Goal: Task Accomplishment & Management: Use online tool/utility

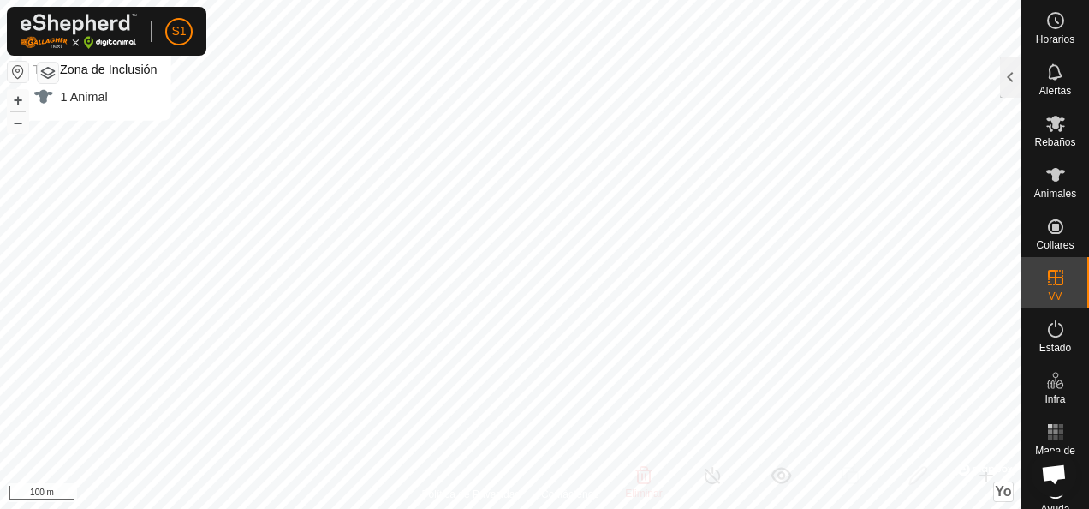
scroll to position [1028, 0]
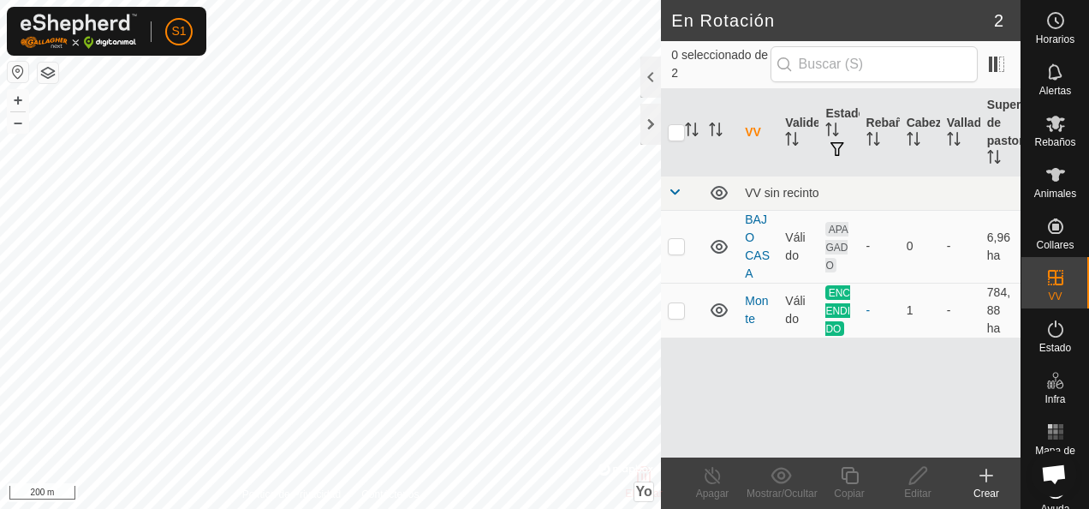
scroll to position [1028, 0]
click at [1053, 337] on icon at bounding box center [1056, 329] width 21 height 21
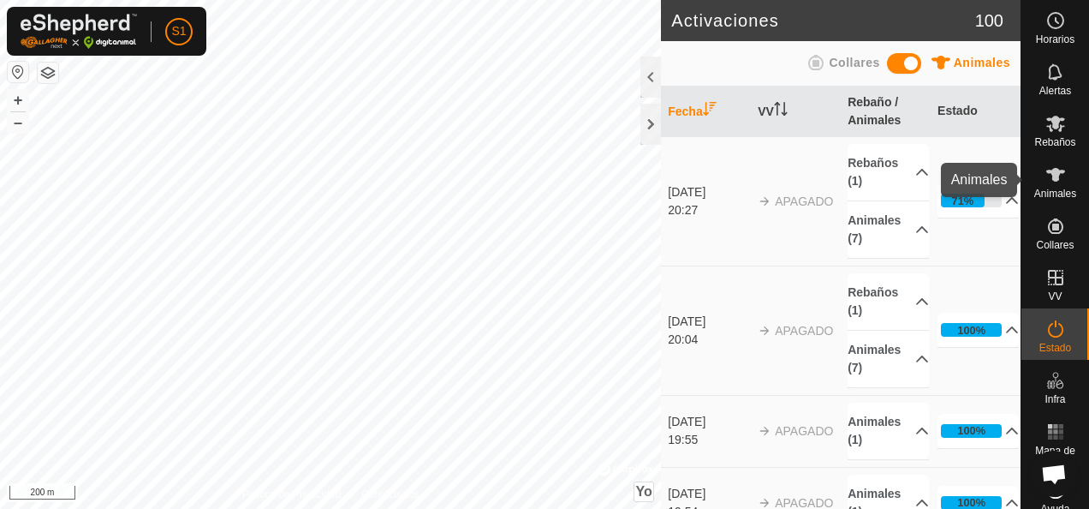
click at [1050, 168] on icon at bounding box center [1056, 175] width 19 height 14
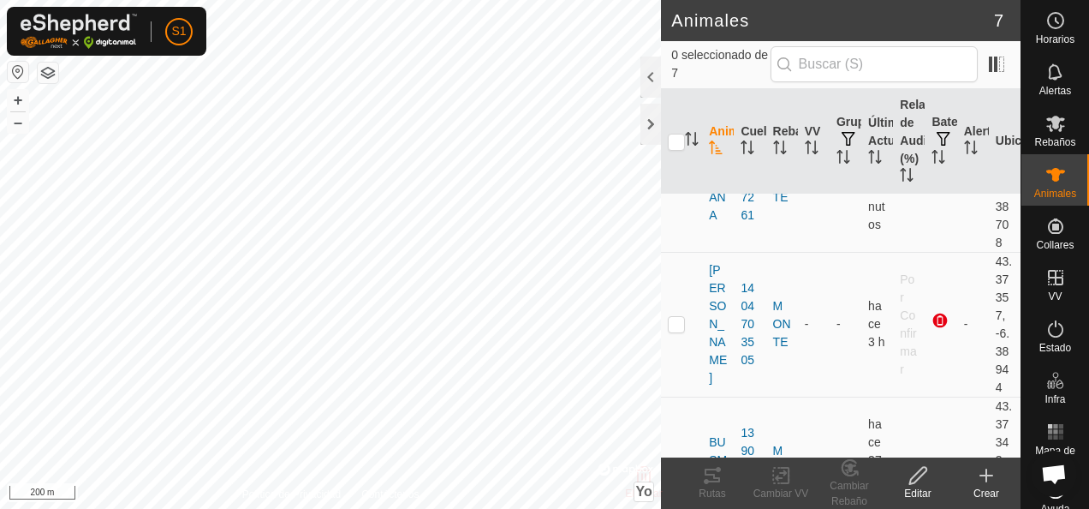
scroll to position [257, 0]
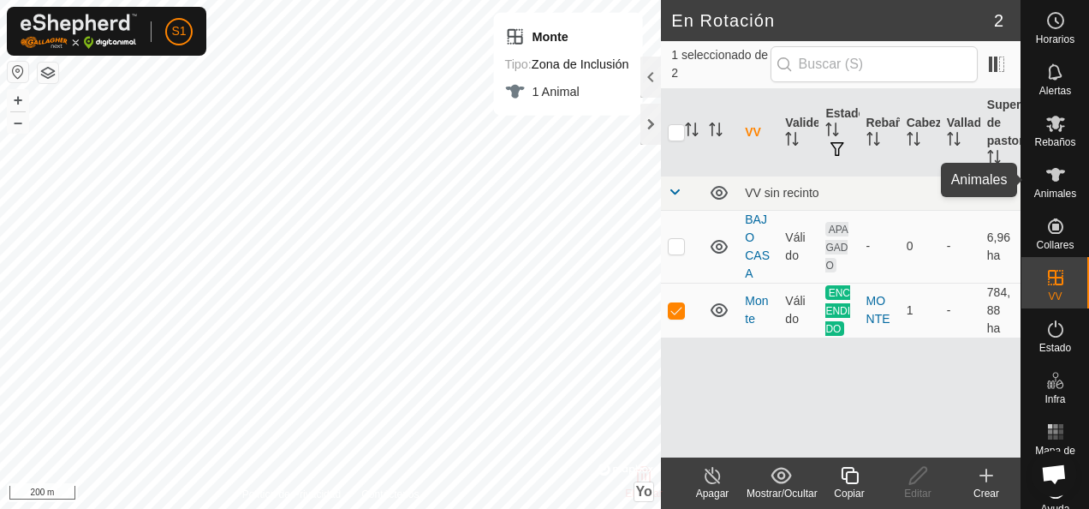
click at [1055, 183] on icon at bounding box center [1056, 174] width 21 height 21
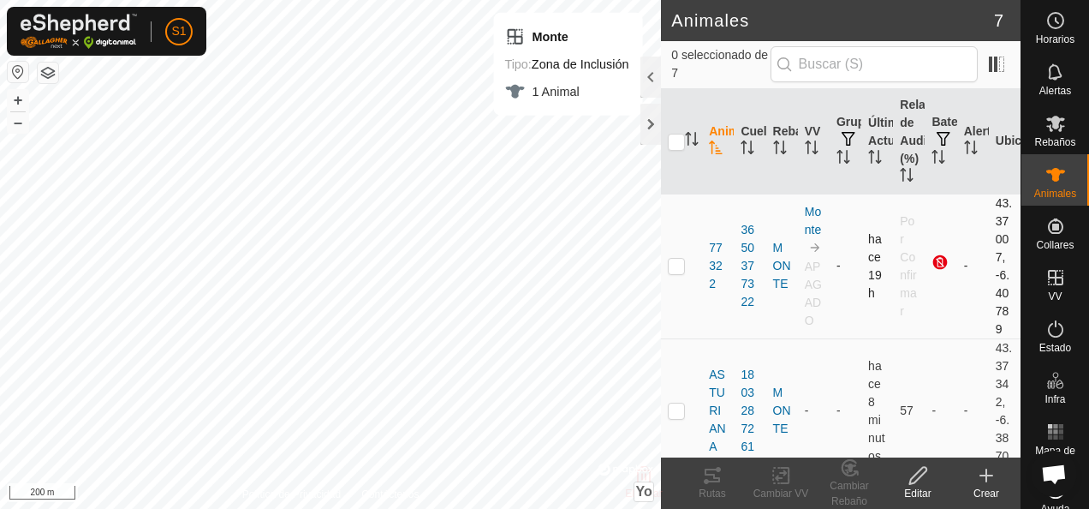
click at [689, 262] on td at bounding box center [681, 266] width 41 height 145
checkbox input "true"
click at [779, 481] on icon at bounding box center [781, 475] width 21 height 21
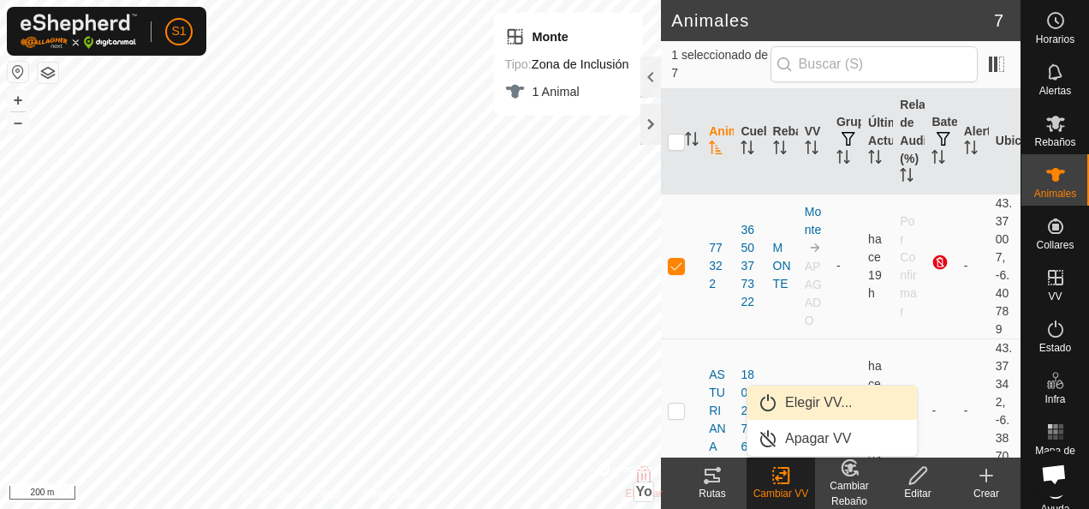
click at [806, 403] on link "Elegir VV..." at bounding box center [833, 402] width 170 height 34
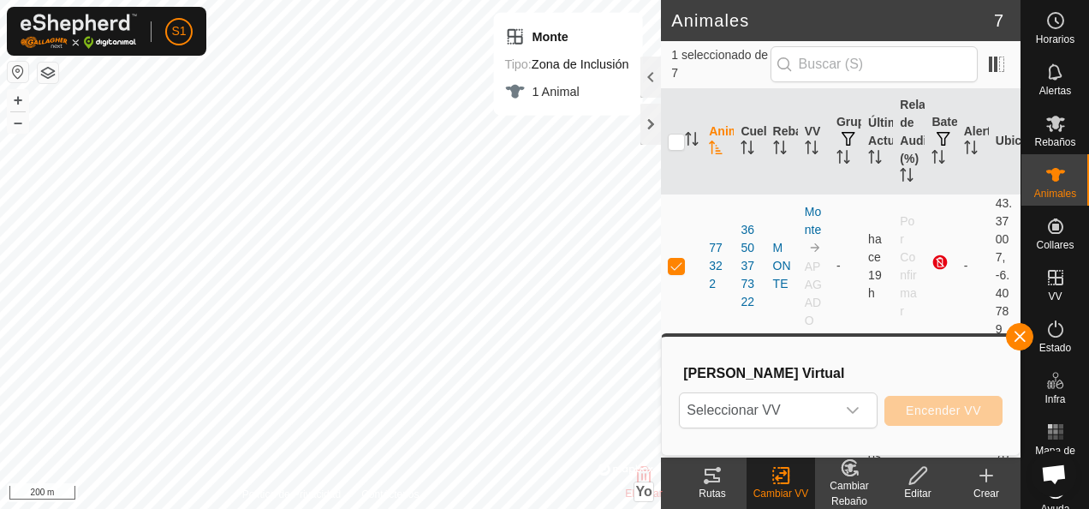
click at [806, 403] on span "Seleccionar VV" at bounding box center [758, 410] width 156 height 34
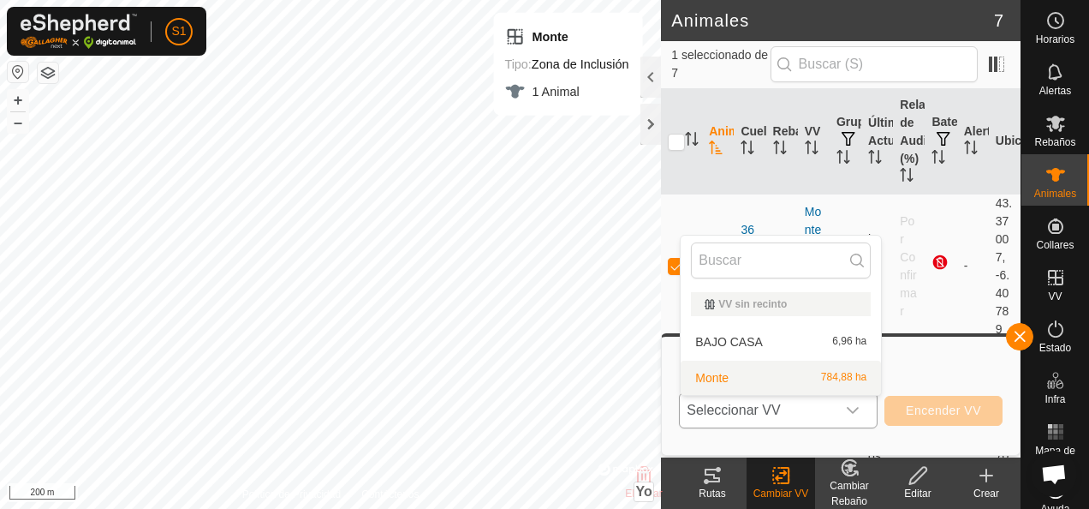
click at [791, 374] on li "Monte 784,88 ha" at bounding box center [781, 378] width 200 height 34
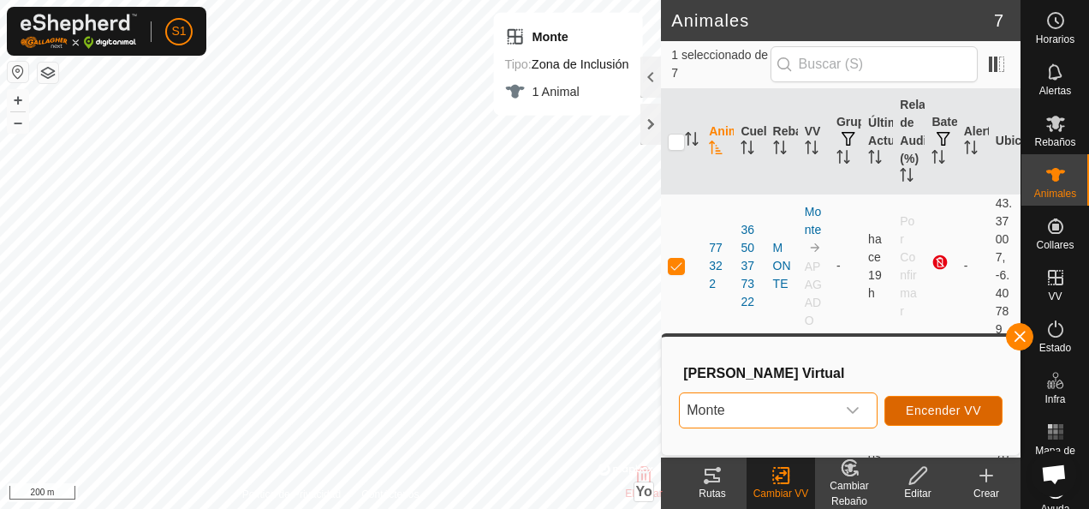
click at [922, 406] on span "Encender VV" at bounding box center [943, 410] width 75 height 14
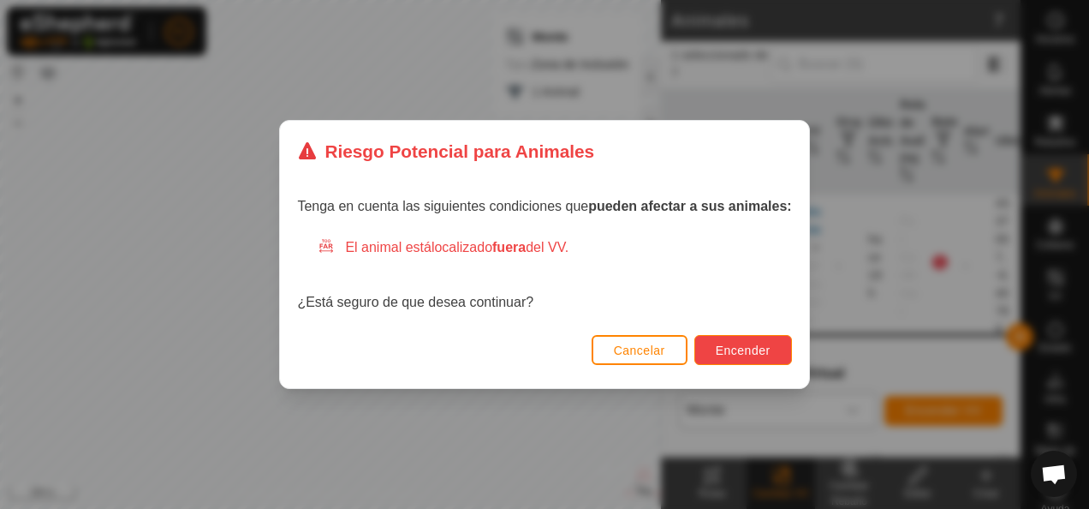
click at [752, 349] on span "Encender" at bounding box center [743, 350] width 55 height 14
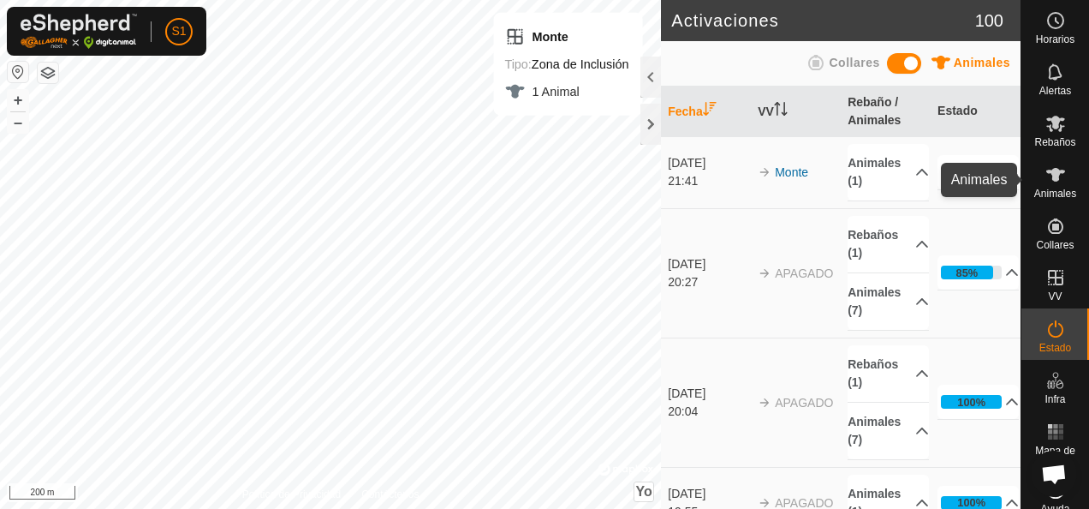
click at [1061, 165] on es-animals-svg-icon at bounding box center [1056, 174] width 31 height 27
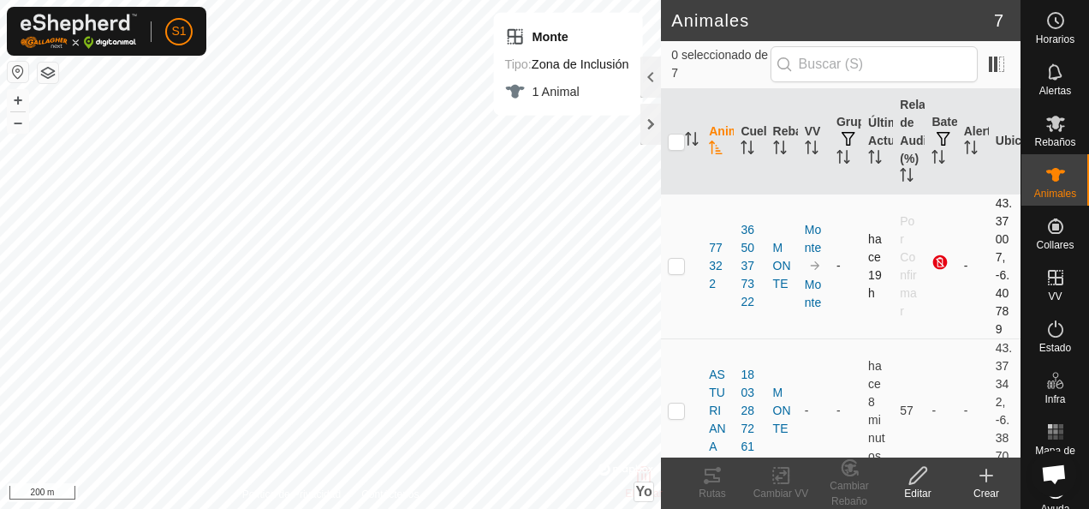
scroll to position [86, 0]
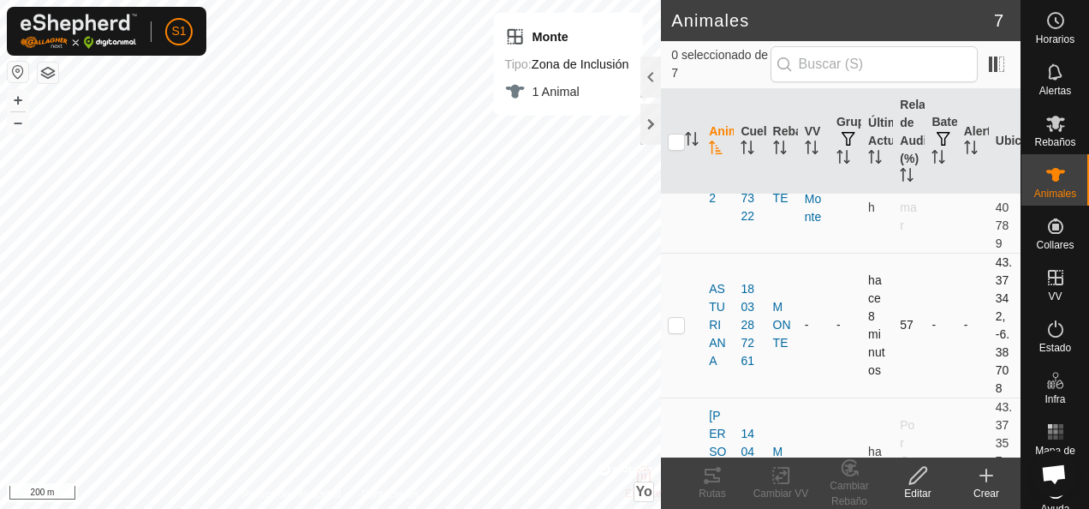
click at [678, 325] on p-checkbox at bounding box center [676, 325] width 17 height 14
checkbox input "true"
click at [787, 483] on icon at bounding box center [785, 475] width 8 height 15
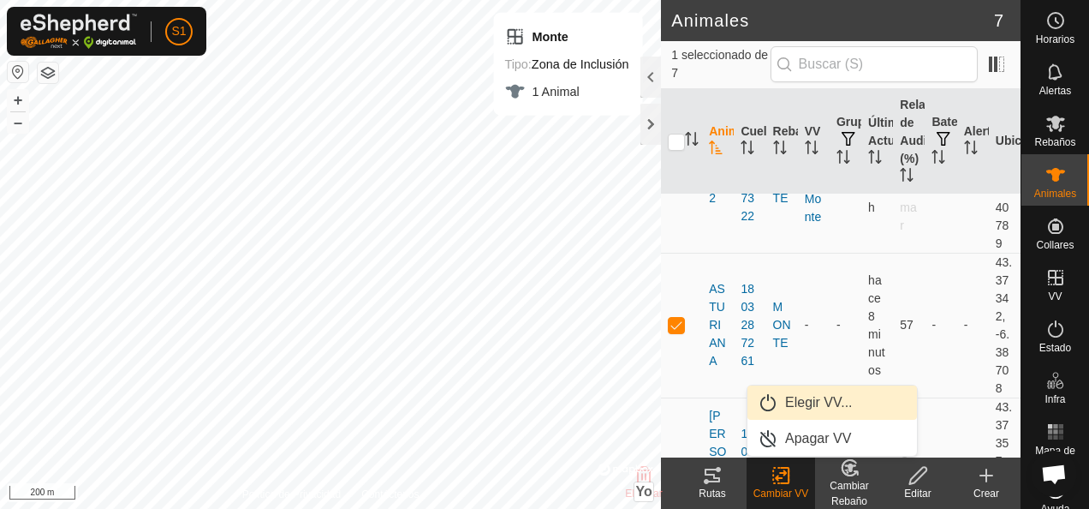
click at [814, 401] on link "Elegir VV..." at bounding box center [833, 402] width 170 height 34
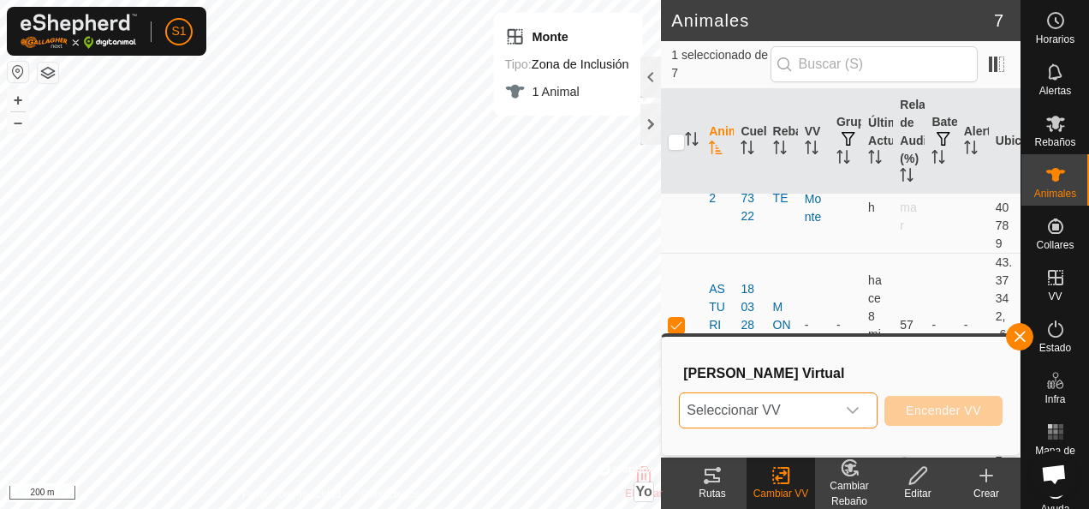
click at [814, 411] on span "Seleccionar VV" at bounding box center [758, 410] width 156 height 34
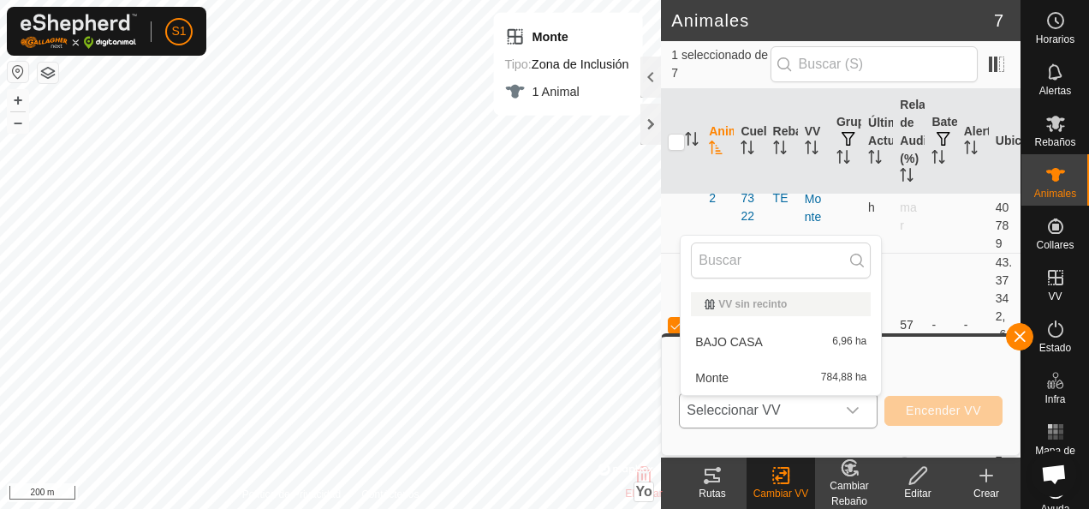
click at [816, 375] on li "Monte 784,88 ha" at bounding box center [781, 378] width 200 height 34
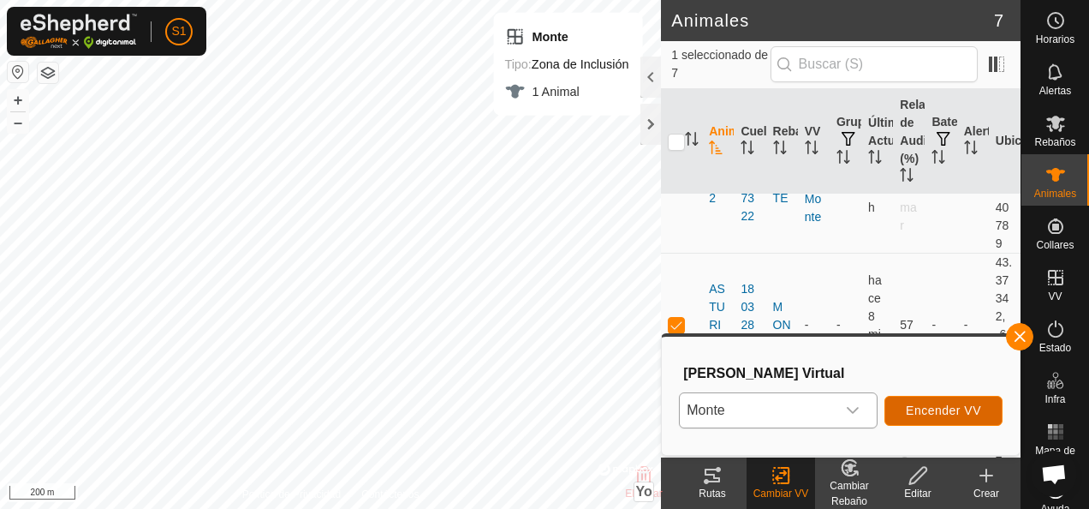
click at [926, 403] on button "Encender VV" at bounding box center [944, 411] width 118 height 30
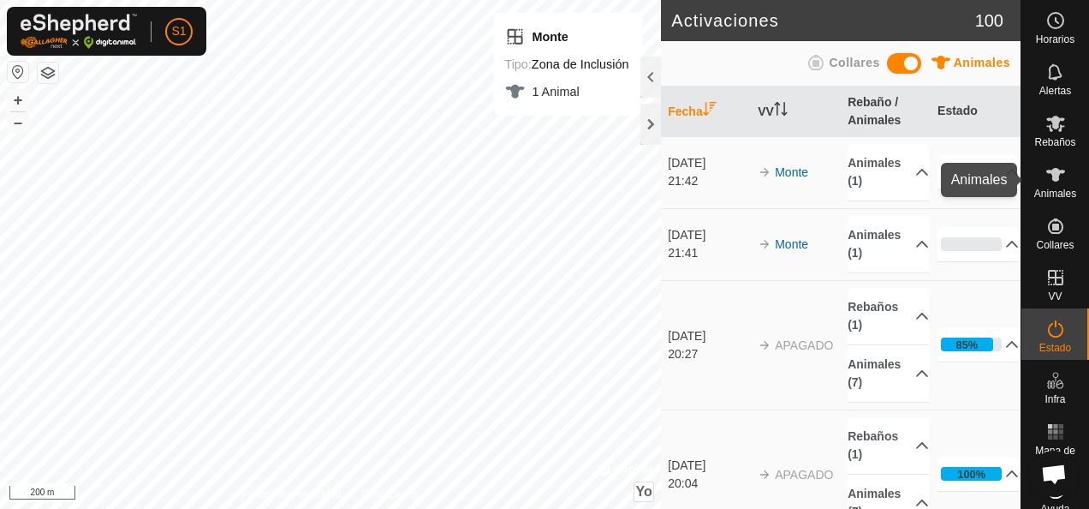
click at [1046, 176] on icon at bounding box center [1056, 174] width 21 height 21
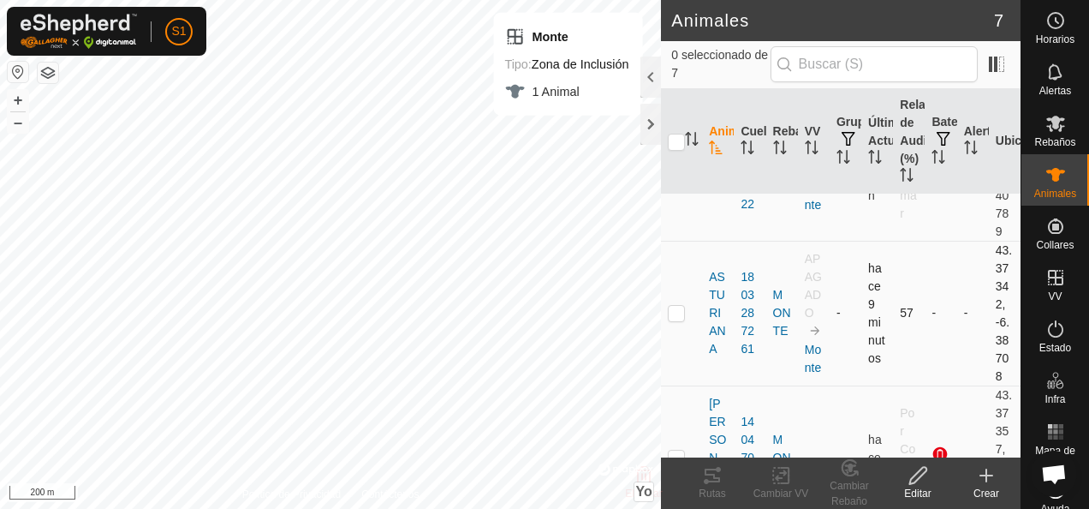
scroll to position [171, 0]
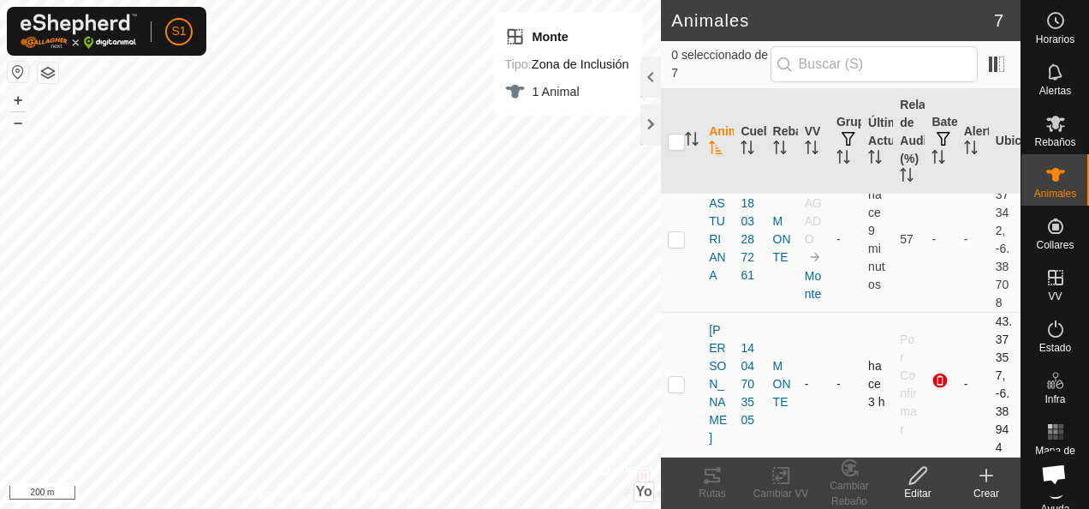
click at [673, 387] on p-checkbox at bounding box center [676, 384] width 17 height 14
checkbox input "true"
click at [790, 471] on icon at bounding box center [781, 475] width 21 height 21
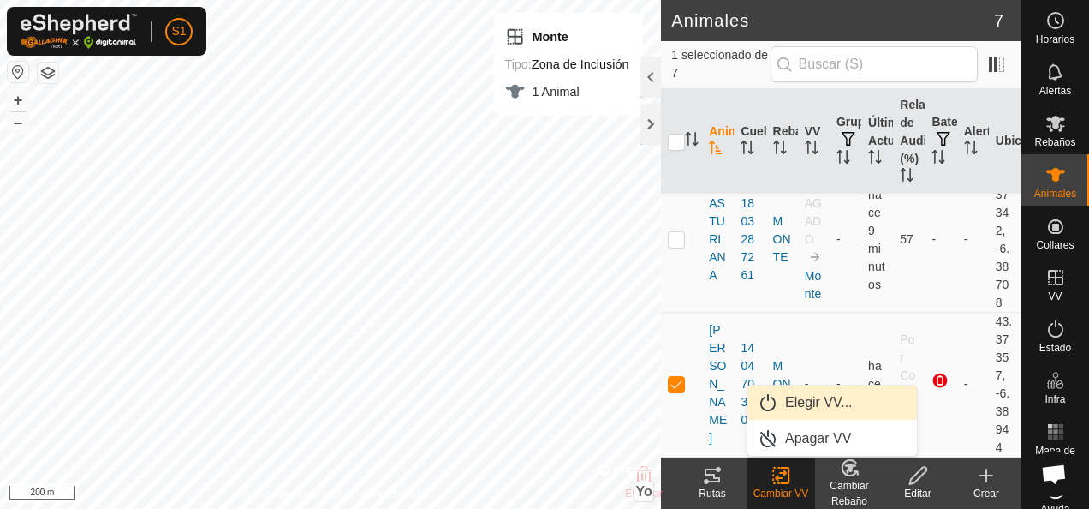
click at [810, 397] on link "Elegir VV..." at bounding box center [833, 402] width 170 height 34
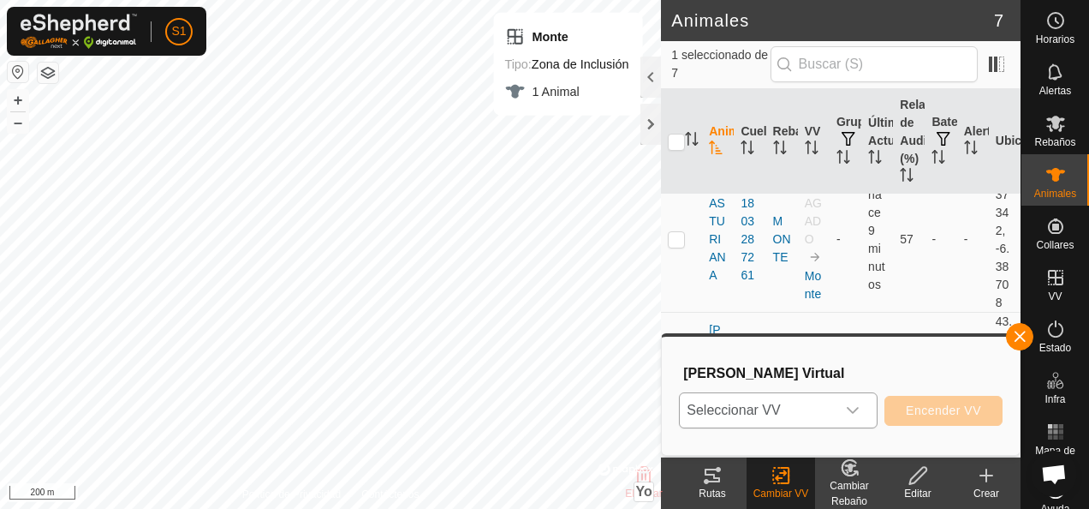
click at [798, 414] on span "Seleccionar VV" at bounding box center [758, 410] width 156 height 34
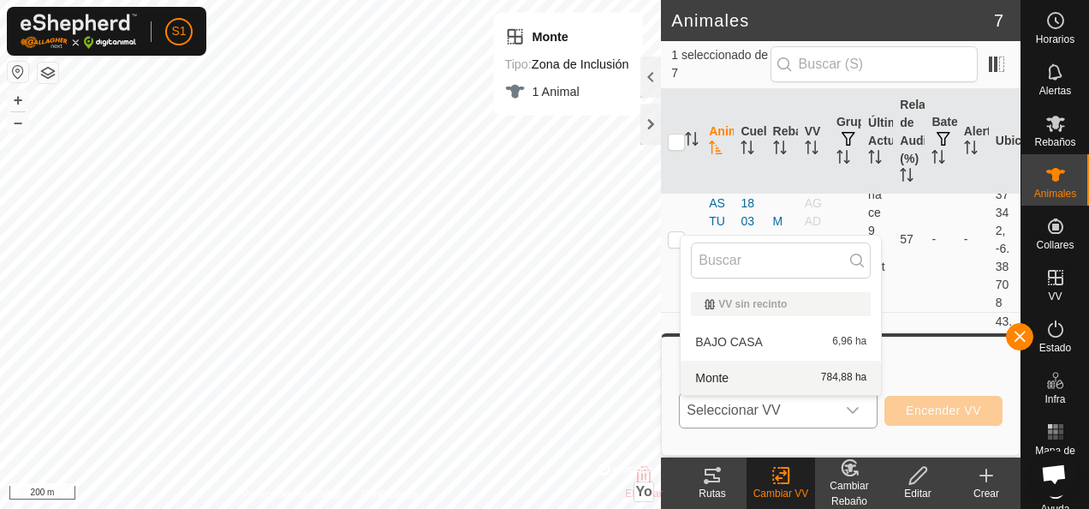
click at [785, 373] on li "Monte 784,88 ha" at bounding box center [781, 378] width 200 height 34
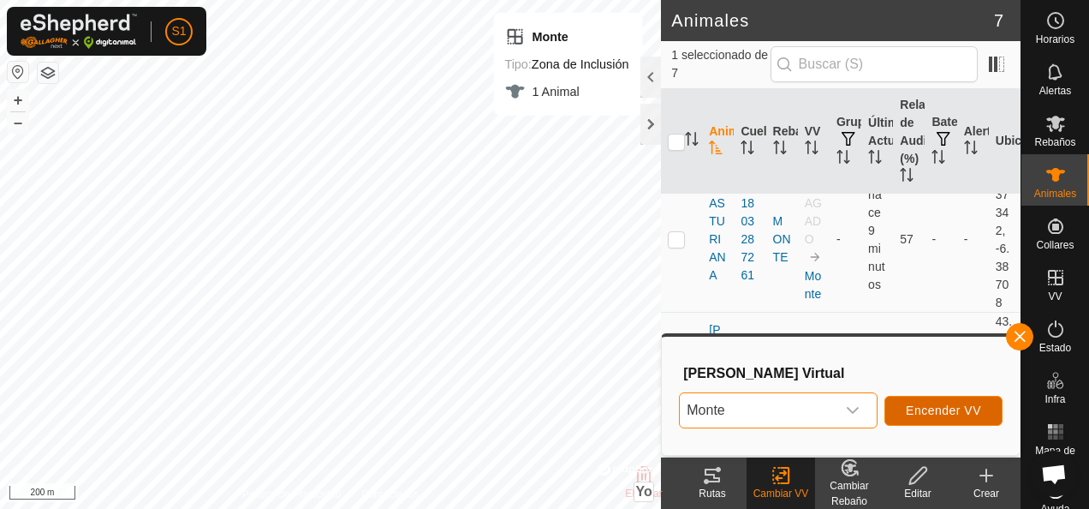
click at [926, 407] on span "Encender VV" at bounding box center [943, 410] width 75 height 14
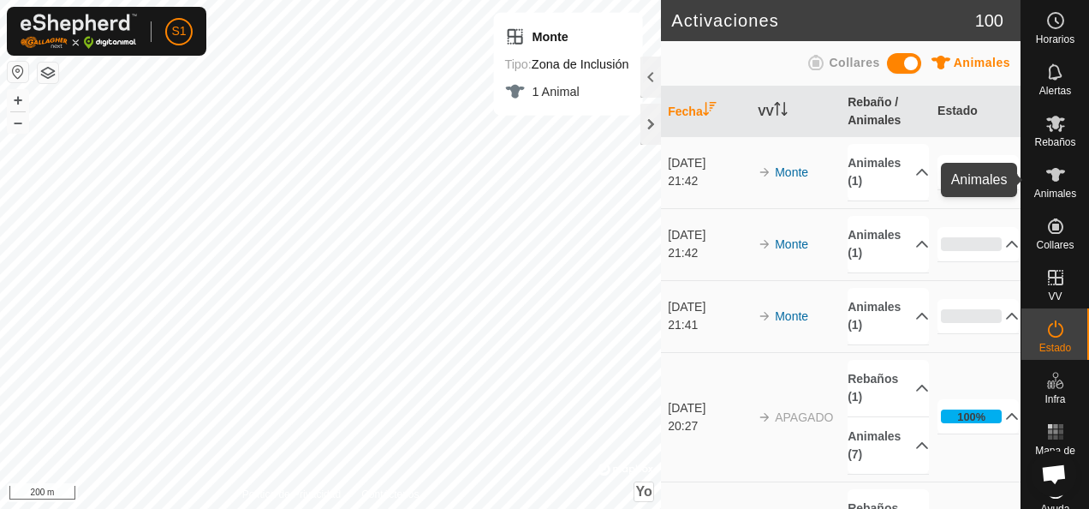
click at [1050, 169] on icon at bounding box center [1056, 175] width 19 height 14
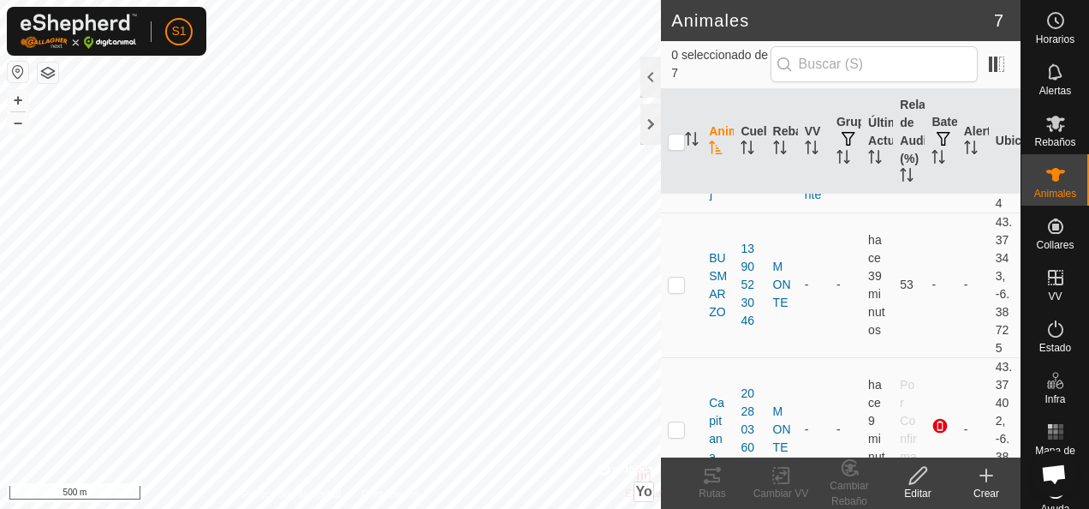
scroll to position [428, 0]
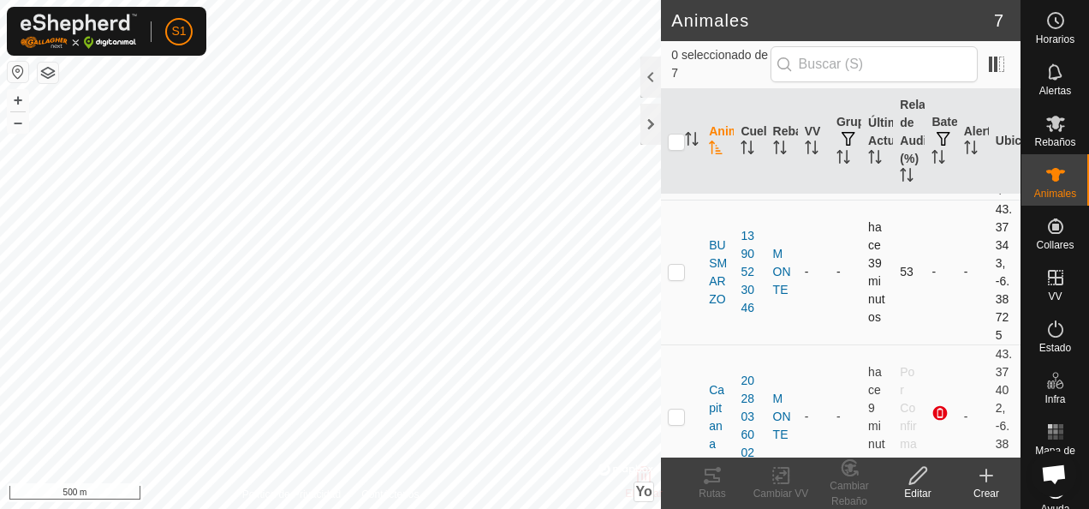
click at [678, 272] on p-checkbox at bounding box center [676, 272] width 17 height 14
checkbox input "true"
click at [781, 478] on icon at bounding box center [781, 475] width 12 height 11
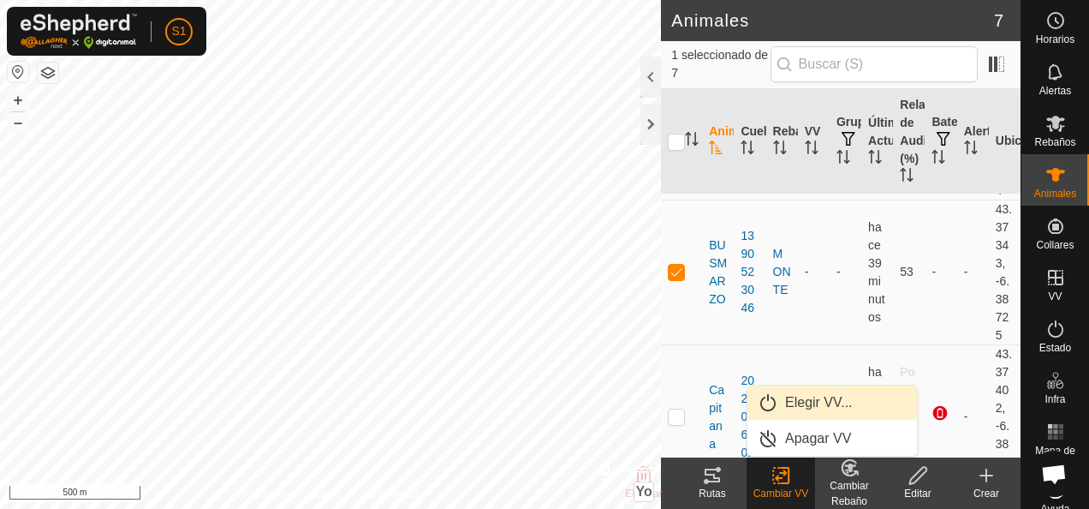
click at [826, 408] on link "Elegir VV..." at bounding box center [833, 402] width 170 height 34
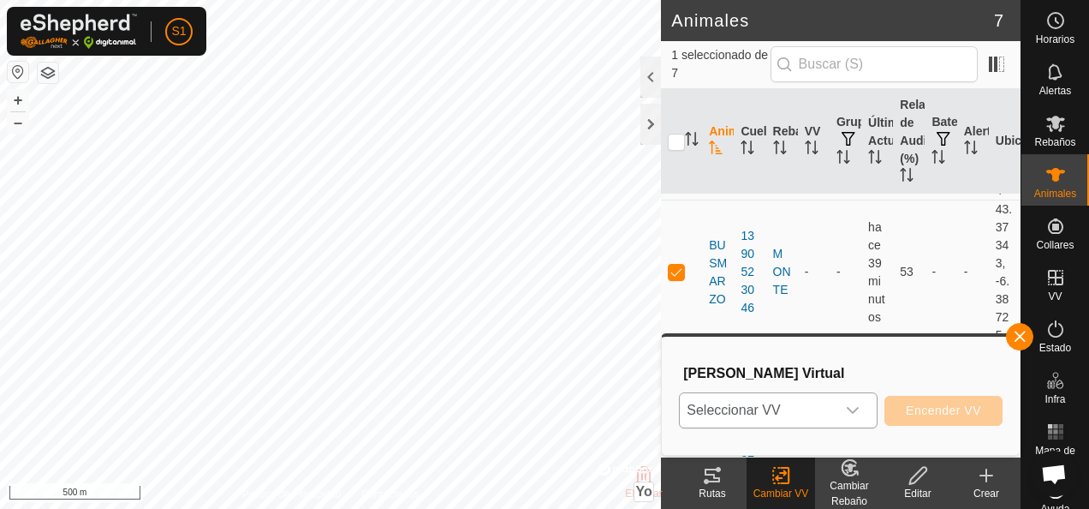
click at [797, 408] on span "Seleccionar VV" at bounding box center [758, 410] width 156 height 34
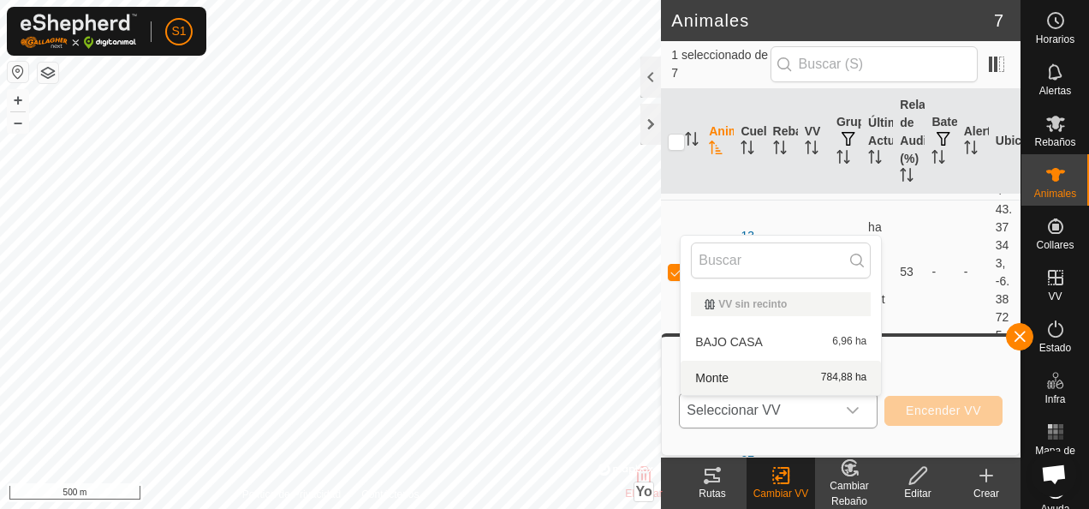
click at [797, 375] on li "Monte 784,88 ha" at bounding box center [781, 378] width 200 height 34
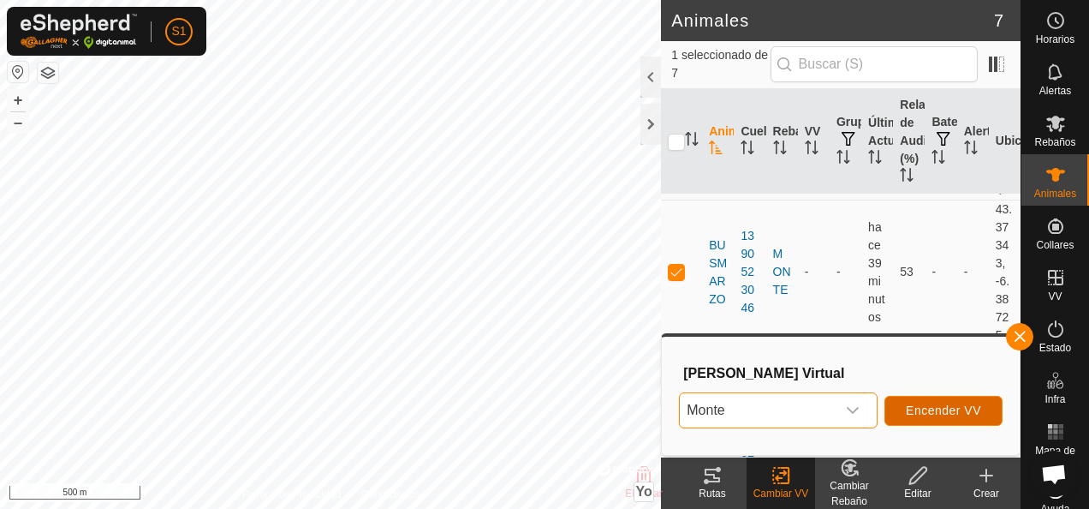
click at [964, 410] on span "Encender VV" at bounding box center [943, 410] width 75 height 14
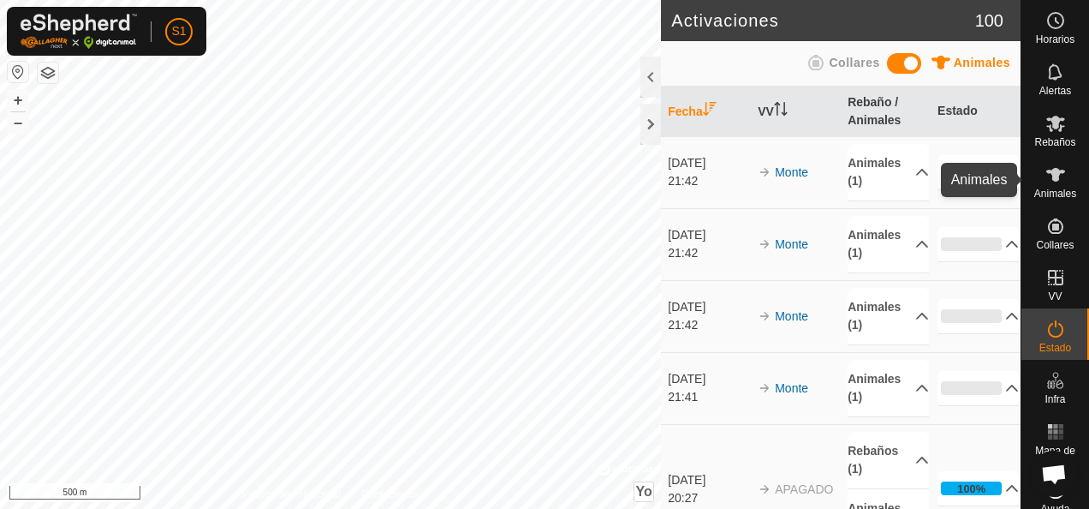
click at [1049, 176] on icon at bounding box center [1056, 175] width 19 height 14
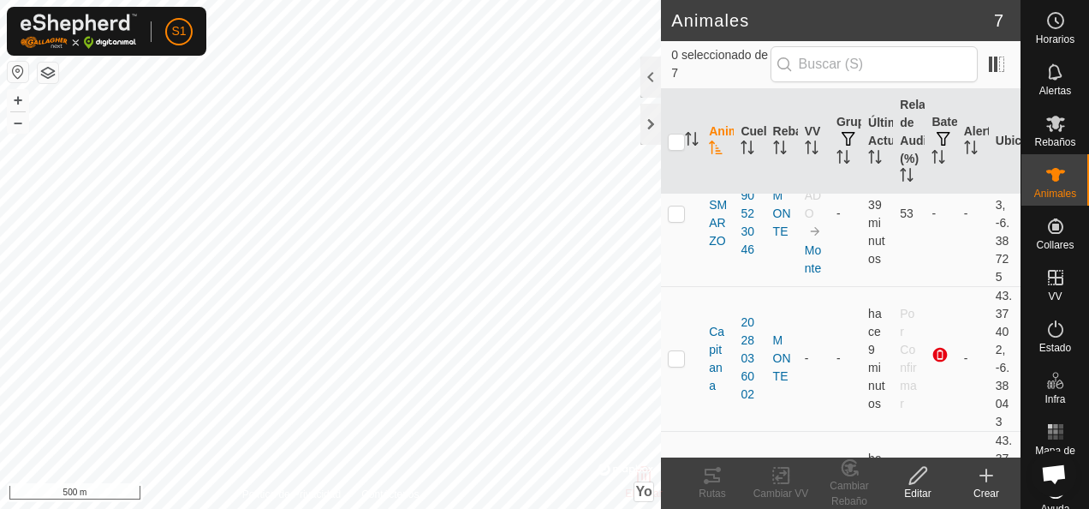
scroll to position [514, 0]
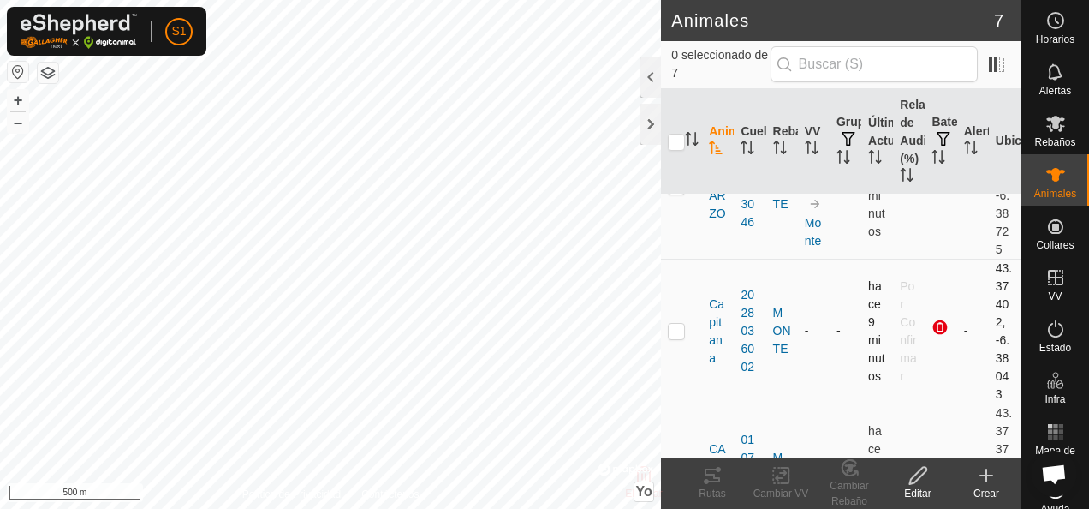
click at [669, 325] on p-checkbox at bounding box center [676, 331] width 17 height 14
checkbox input "true"
click at [795, 490] on div "Cambiar VV" at bounding box center [781, 493] width 69 height 15
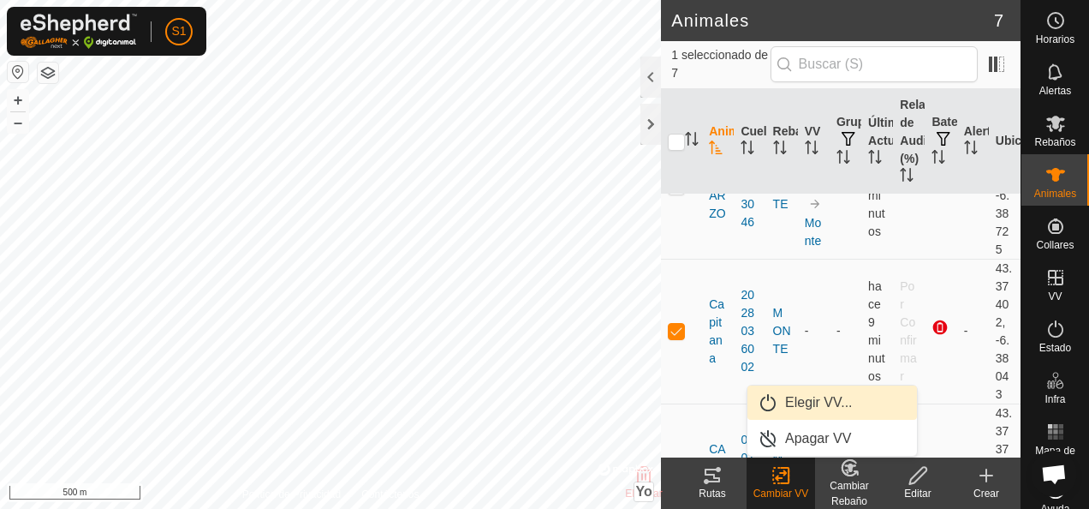
click at [817, 406] on link "Elegir VV..." at bounding box center [833, 402] width 170 height 34
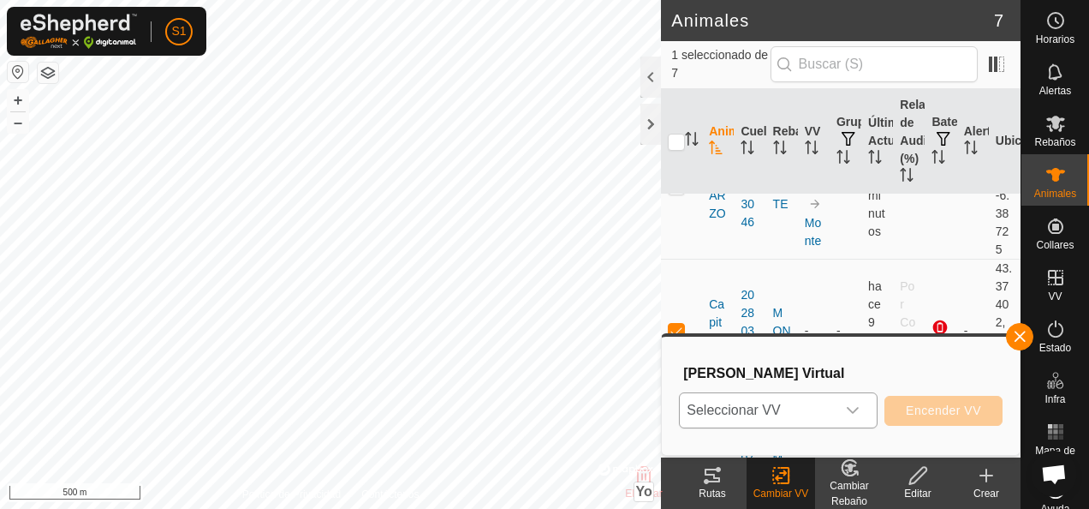
click at [815, 406] on span "Seleccionar VV" at bounding box center [758, 410] width 156 height 34
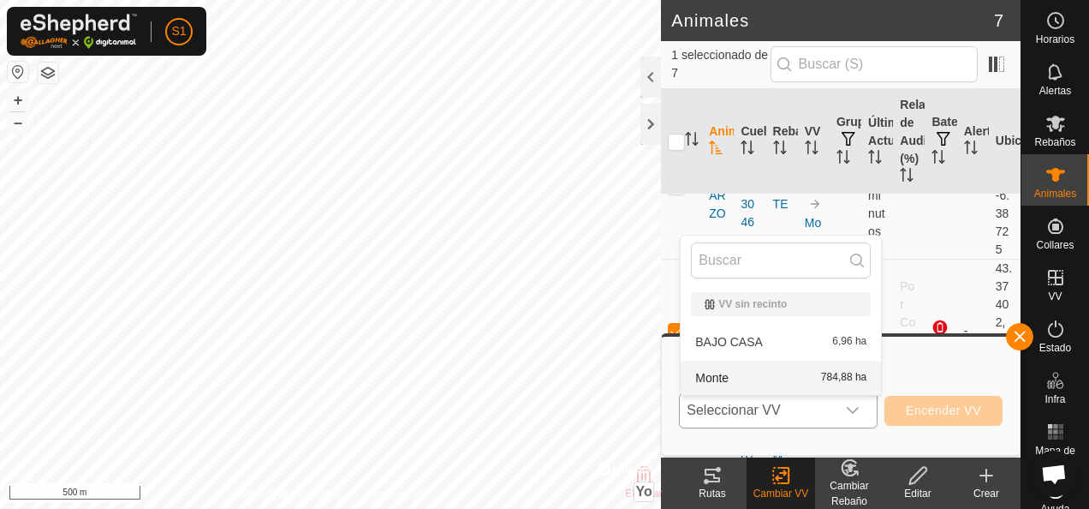
click at [809, 379] on li "Monte 784,88 ha" at bounding box center [781, 378] width 200 height 34
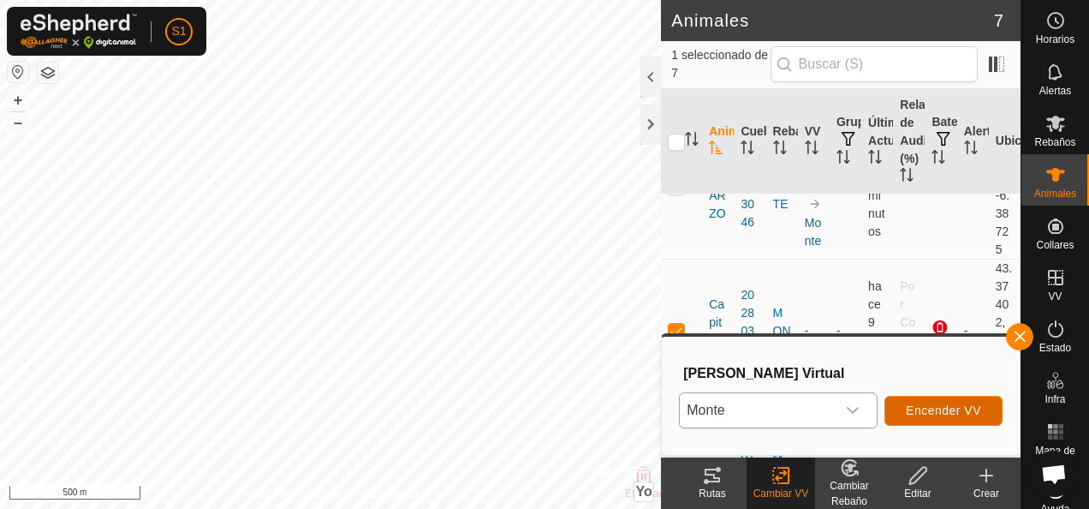
click at [954, 406] on span "Encender VV" at bounding box center [943, 410] width 75 height 14
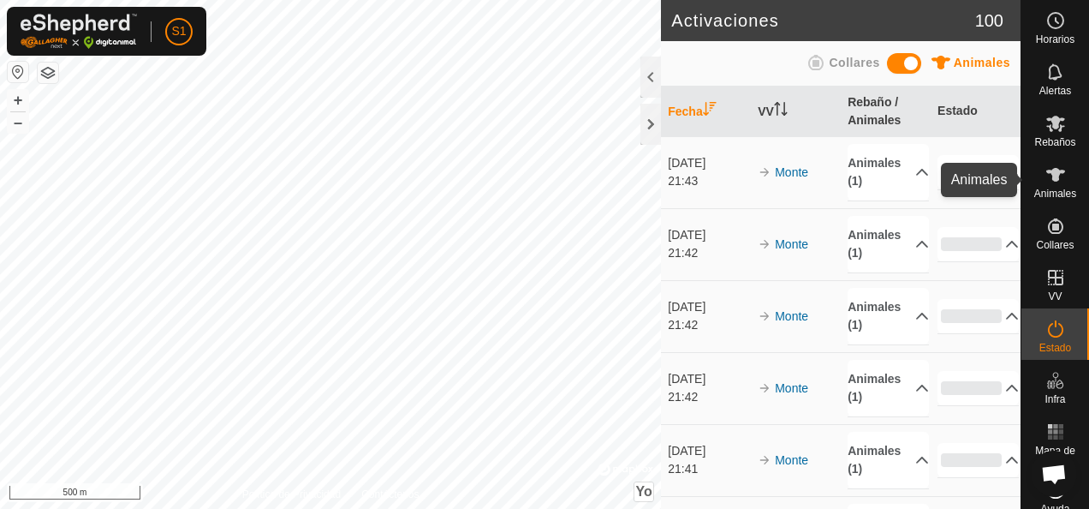
click at [1041, 171] on es-animals-svg-icon at bounding box center [1056, 174] width 31 height 27
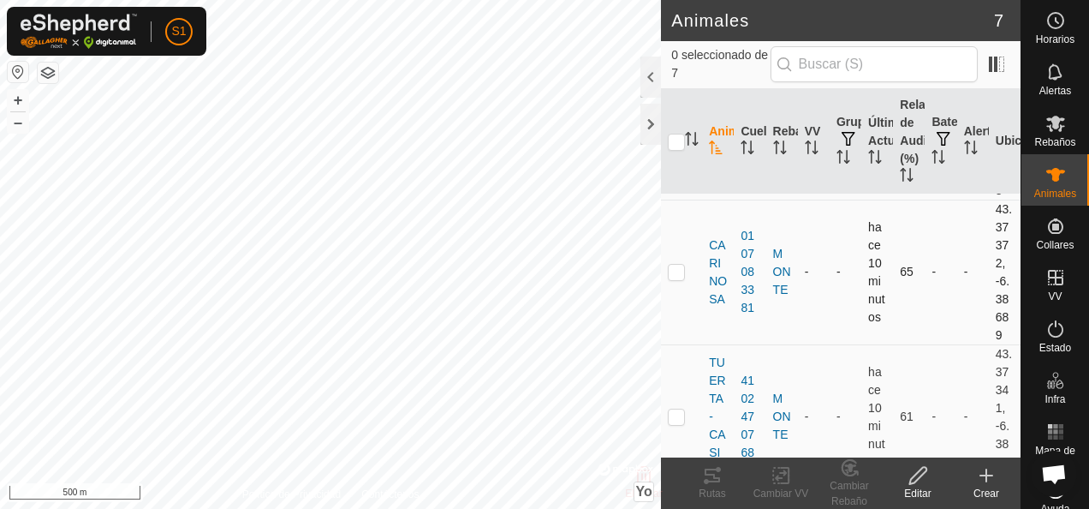
scroll to position [749, 0]
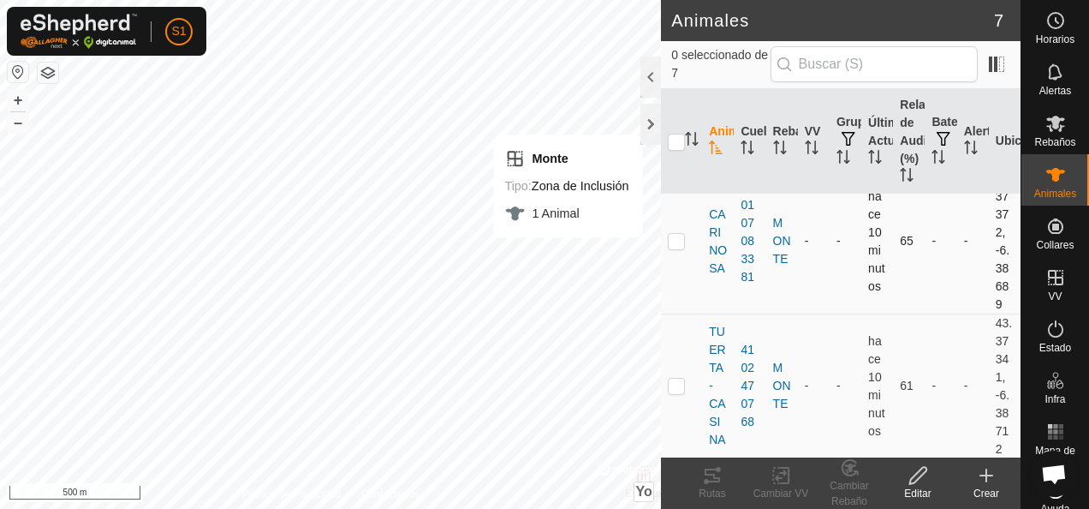
click at [681, 239] on p-checkbox at bounding box center [676, 241] width 17 height 14
checkbox input "true"
click at [795, 486] on div "Cambiar VV" at bounding box center [781, 493] width 69 height 15
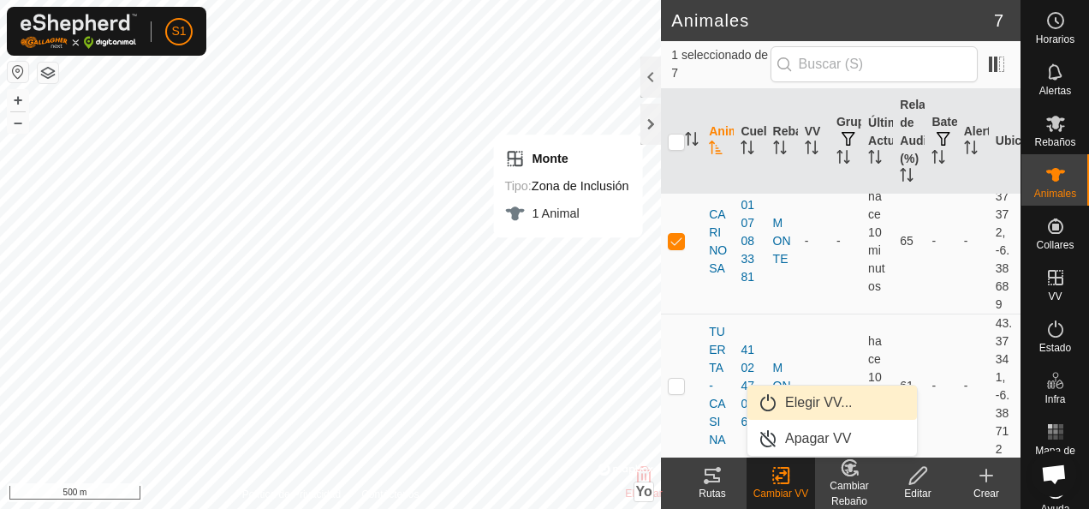
click at [839, 403] on link "Elegir VV..." at bounding box center [833, 402] width 170 height 34
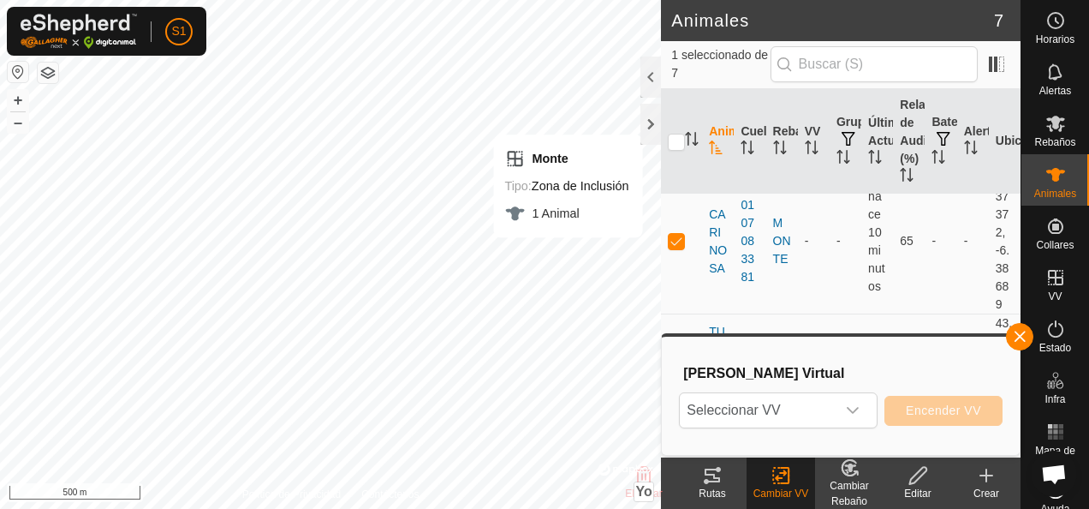
click at [836, 403] on span "Seleccionar VV" at bounding box center [758, 410] width 156 height 34
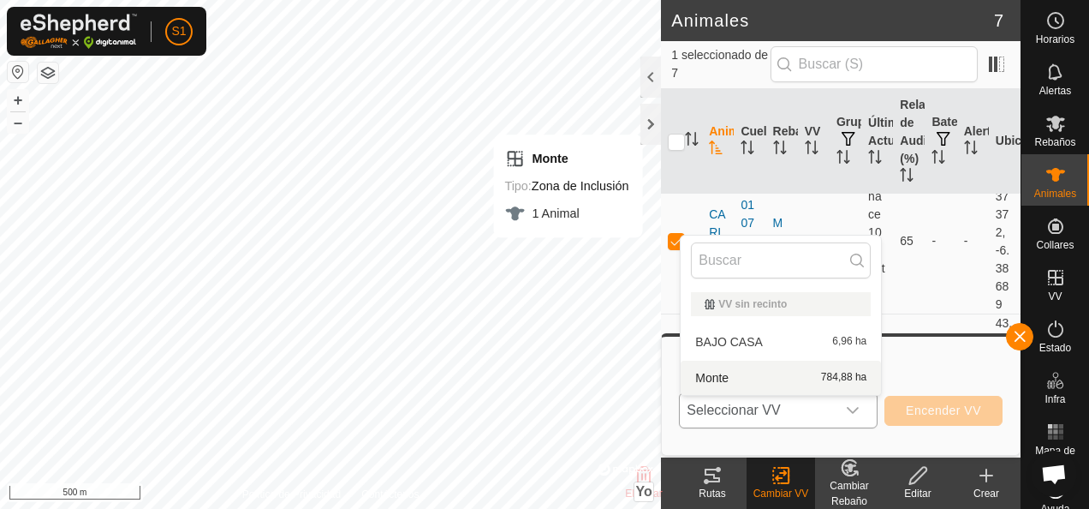
click at [784, 375] on li "Monte 784,88 ha" at bounding box center [781, 378] width 200 height 34
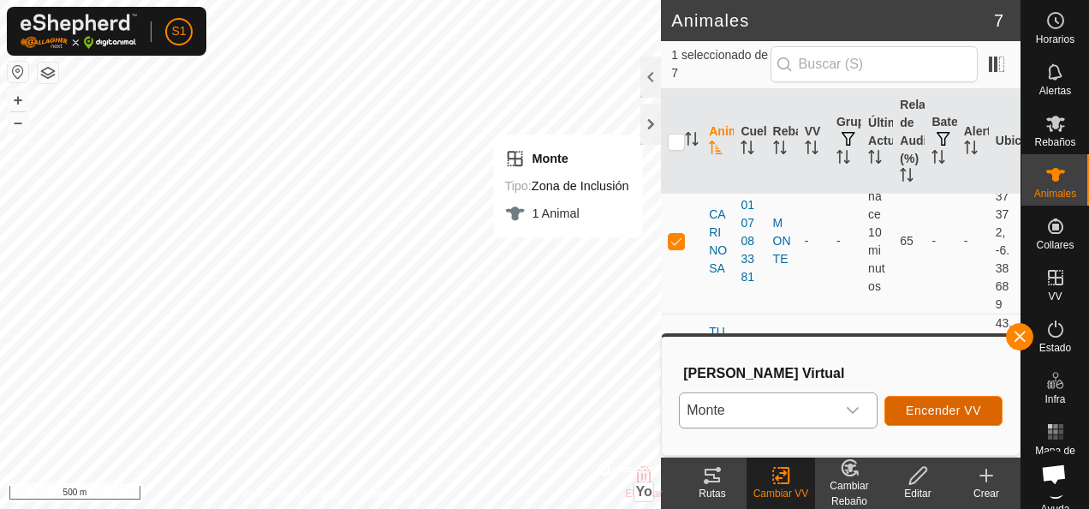
click at [970, 405] on span "Encender VV" at bounding box center [943, 410] width 75 height 14
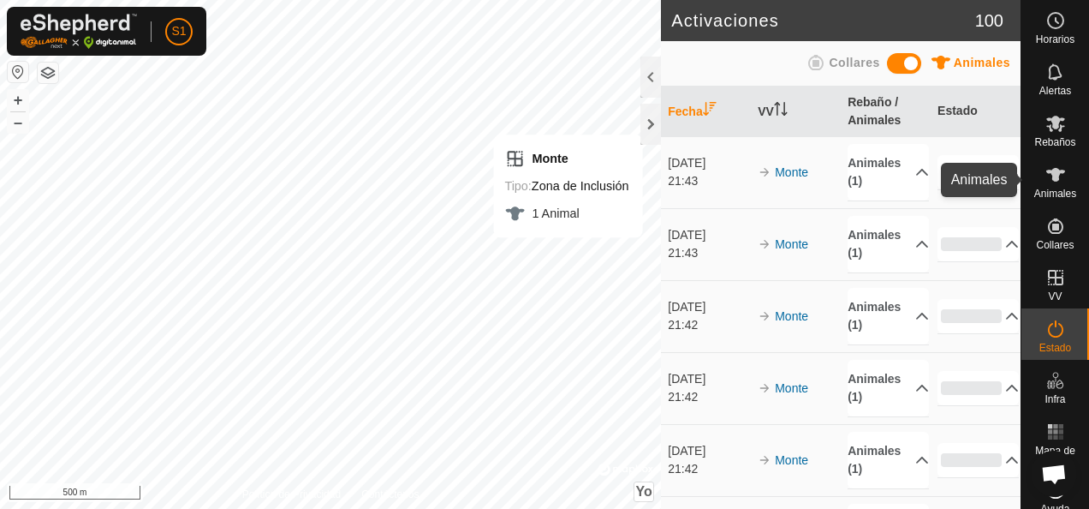
click at [1047, 186] on es-animals-svg-icon at bounding box center [1056, 174] width 31 height 27
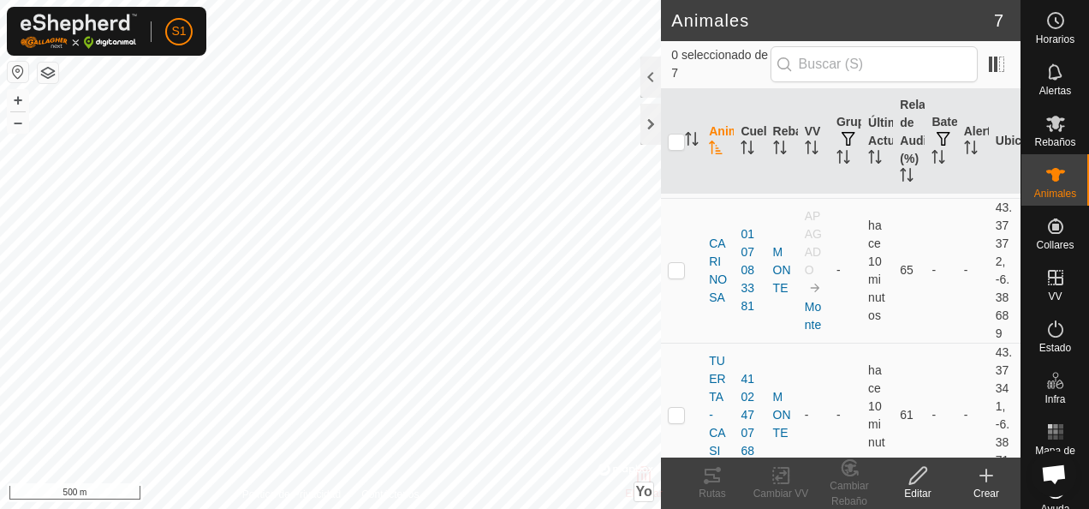
scroll to position [749, 0]
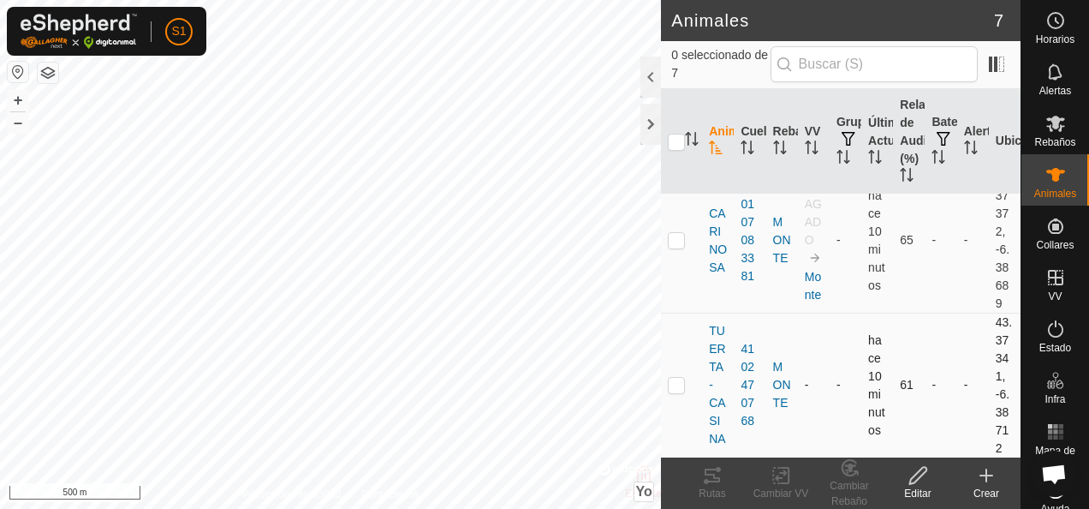
click at [679, 379] on p-checkbox at bounding box center [676, 385] width 17 height 14
checkbox input "true"
click at [782, 474] on icon at bounding box center [781, 475] width 21 height 21
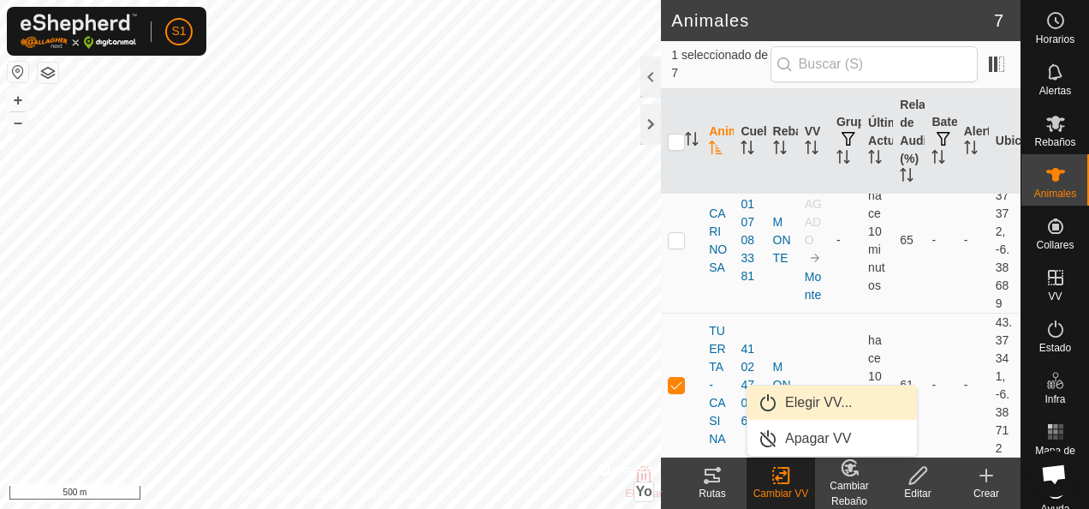
click at [809, 397] on link "Elegir VV..." at bounding box center [833, 402] width 170 height 34
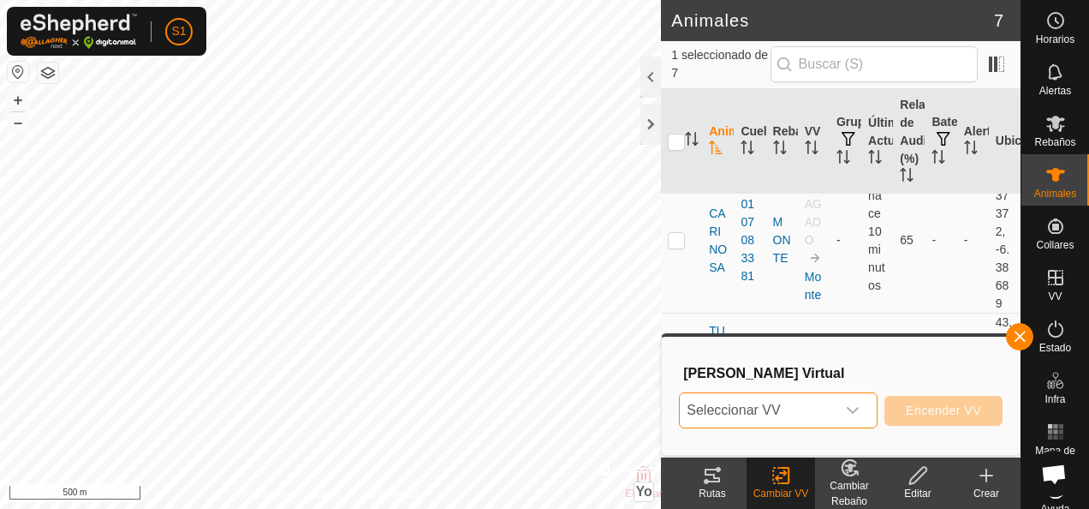
click at [796, 406] on span "Seleccionar VV" at bounding box center [758, 410] width 156 height 34
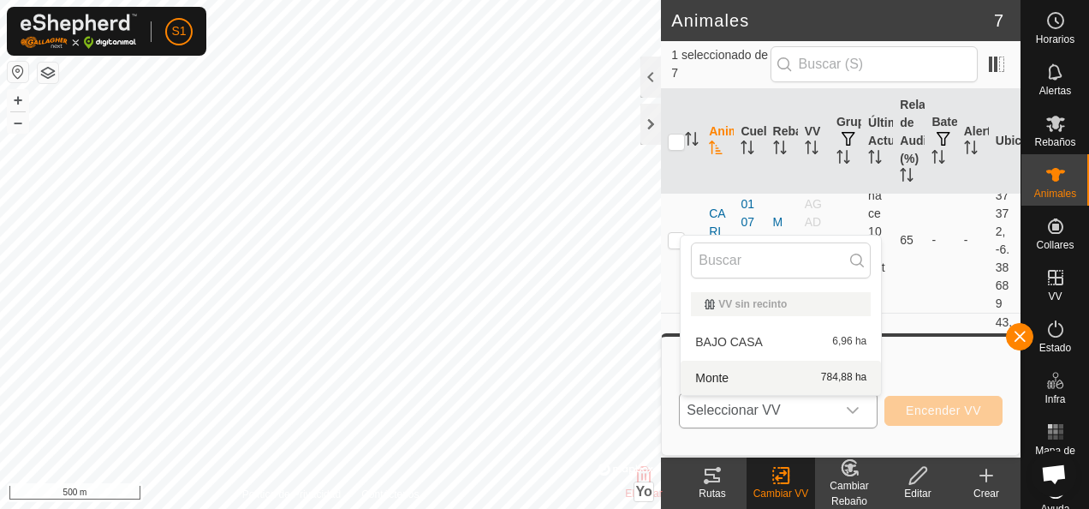
click at [771, 373] on li "Monte 784,88 ha" at bounding box center [781, 378] width 200 height 34
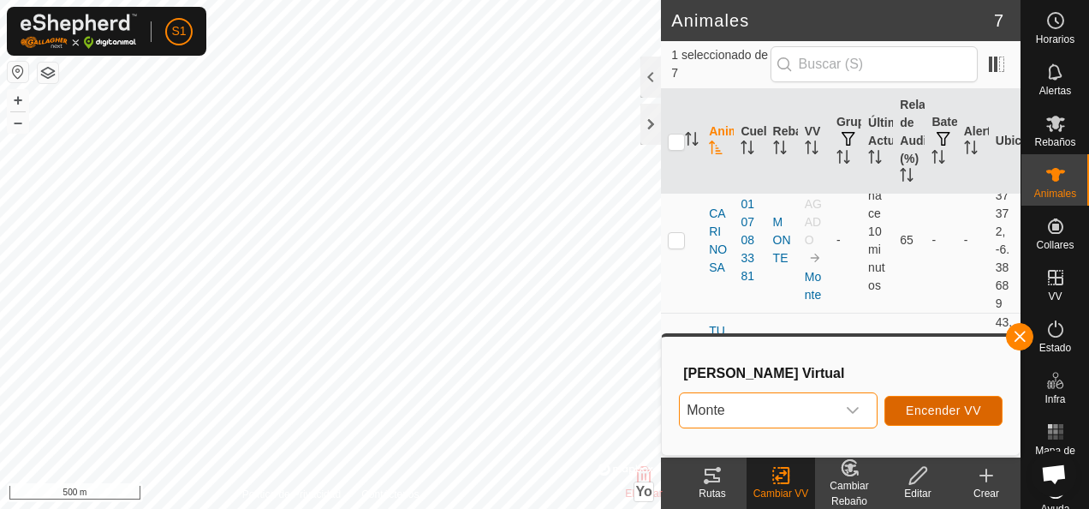
click at [942, 403] on button "Encender VV" at bounding box center [944, 411] width 118 height 30
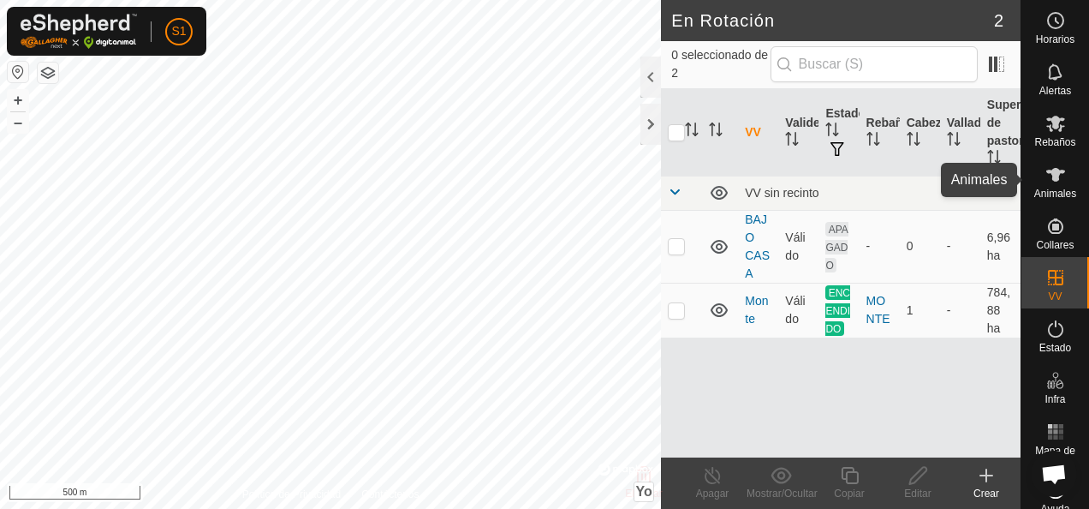
click at [1047, 178] on icon at bounding box center [1056, 175] width 19 height 14
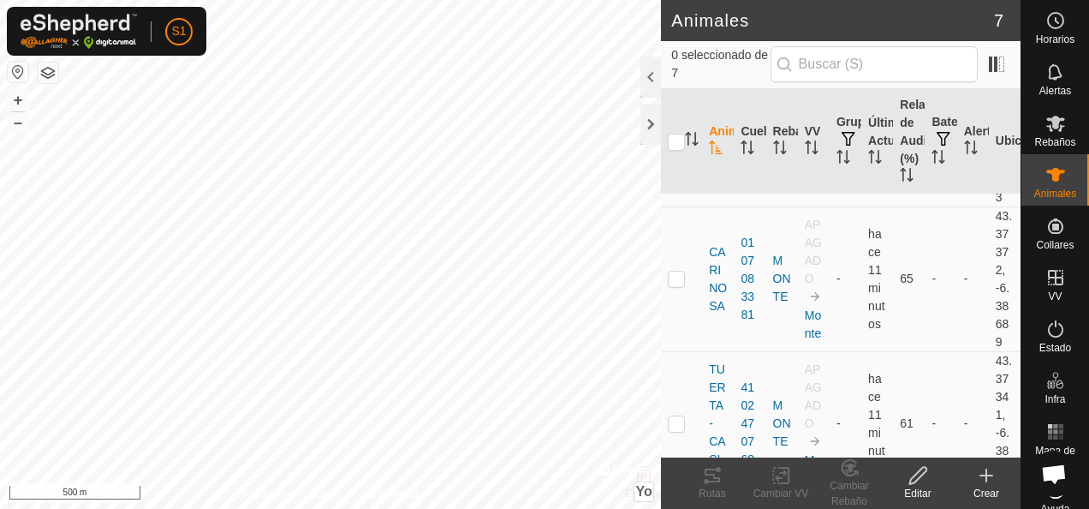
scroll to position [750, 0]
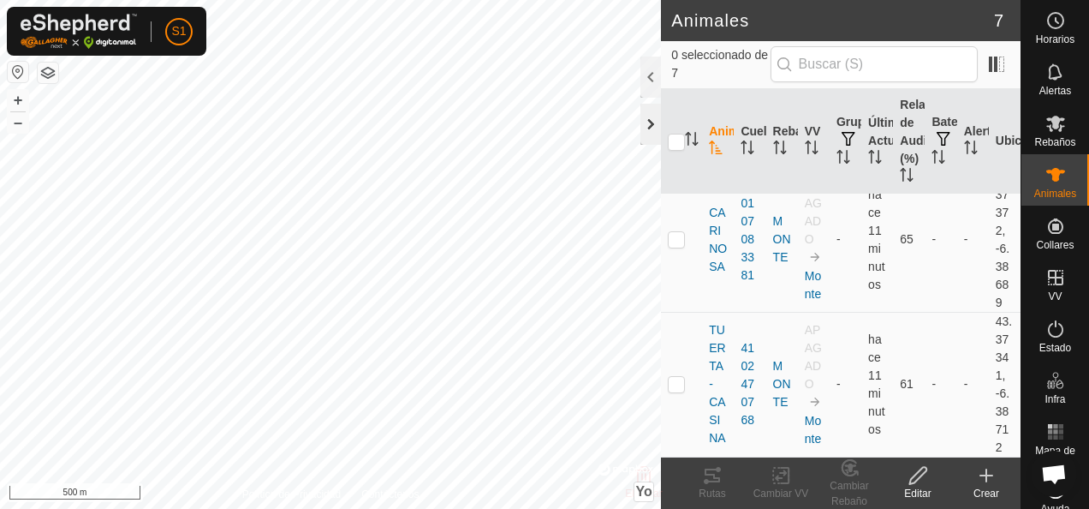
click at [654, 130] on div at bounding box center [651, 124] width 21 height 41
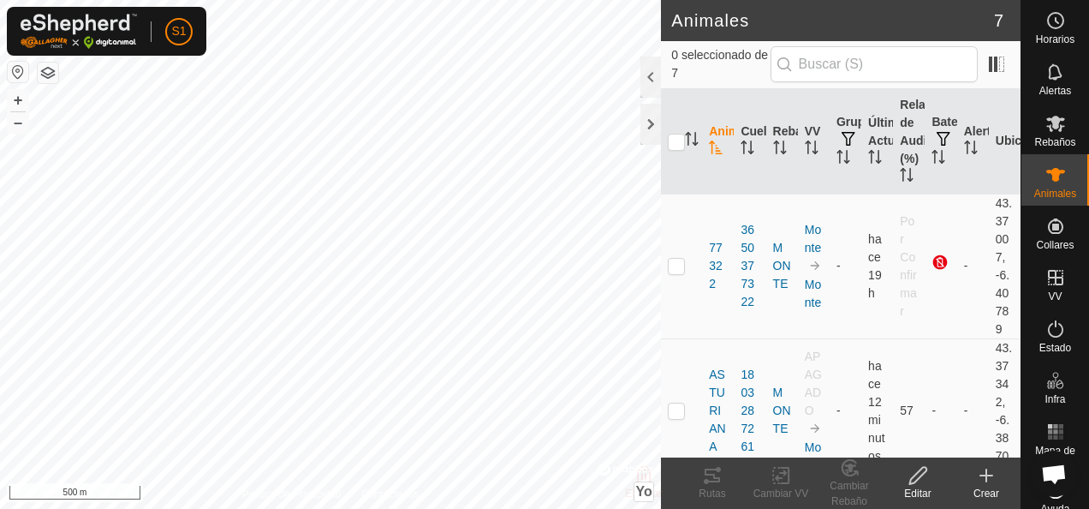
scroll to position [1028, 0]
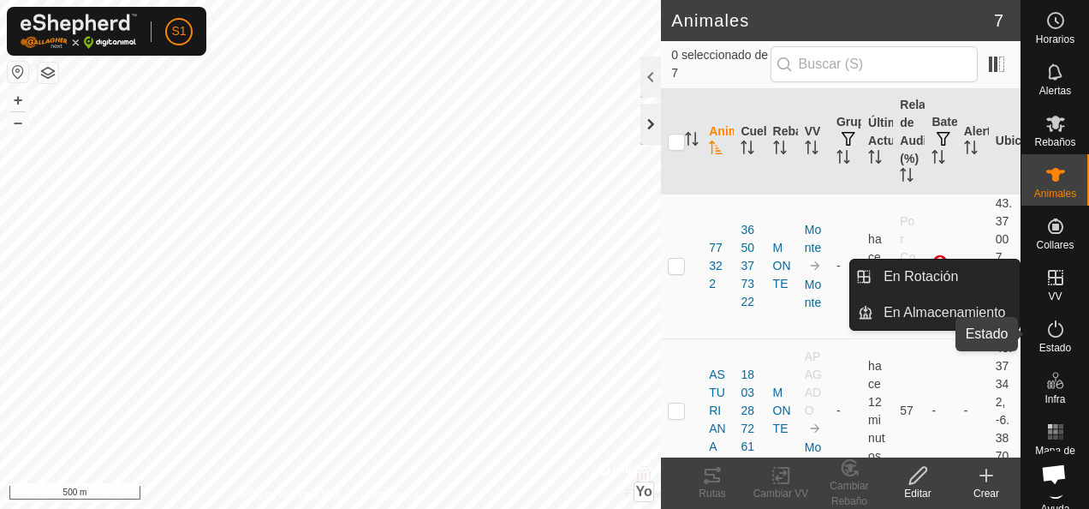
drag, startPoint x: 1050, startPoint y: 337, endPoint x: 652, endPoint y: 141, distance: 443.6
click at [1050, 337] on icon at bounding box center [1055, 328] width 15 height 17
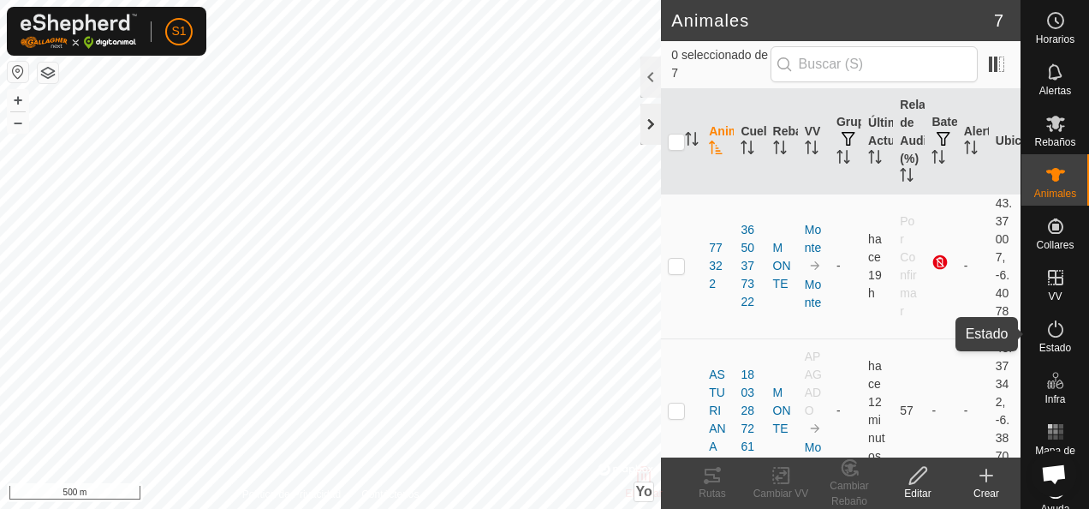
click at [946, 266] on span "En Rotación" at bounding box center [921, 276] width 75 height 21
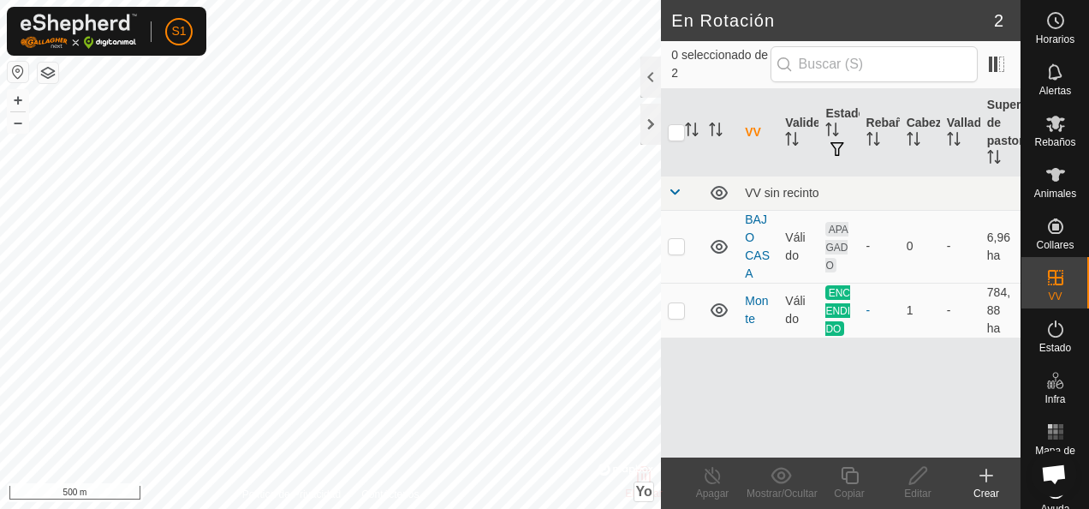
scroll to position [1028, 0]
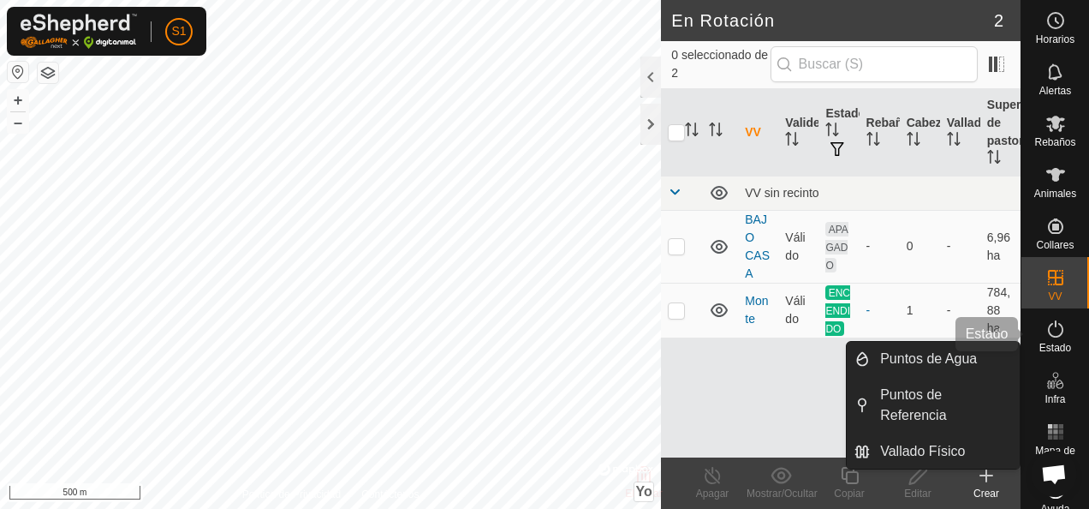
click at [1058, 346] on span "Estado" at bounding box center [1056, 348] width 32 height 10
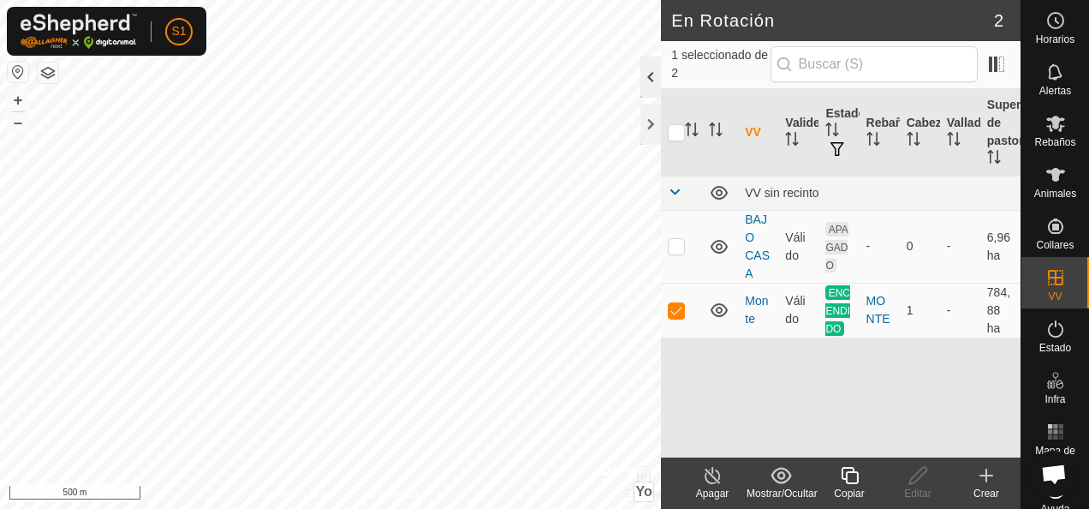
click at [645, 81] on div at bounding box center [651, 77] width 21 height 41
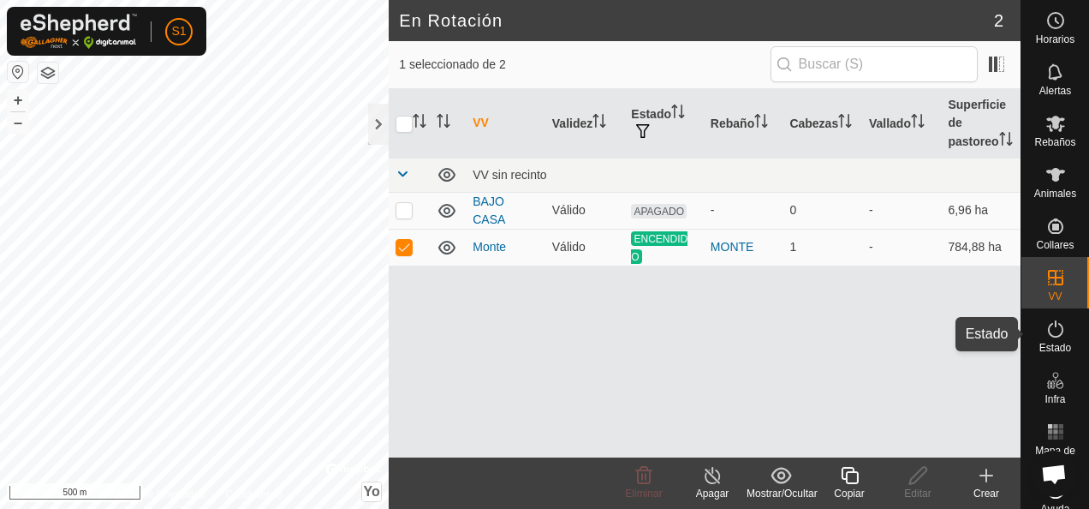
click at [1048, 337] on icon at bounding box center [1055, 328] width 15 height 17
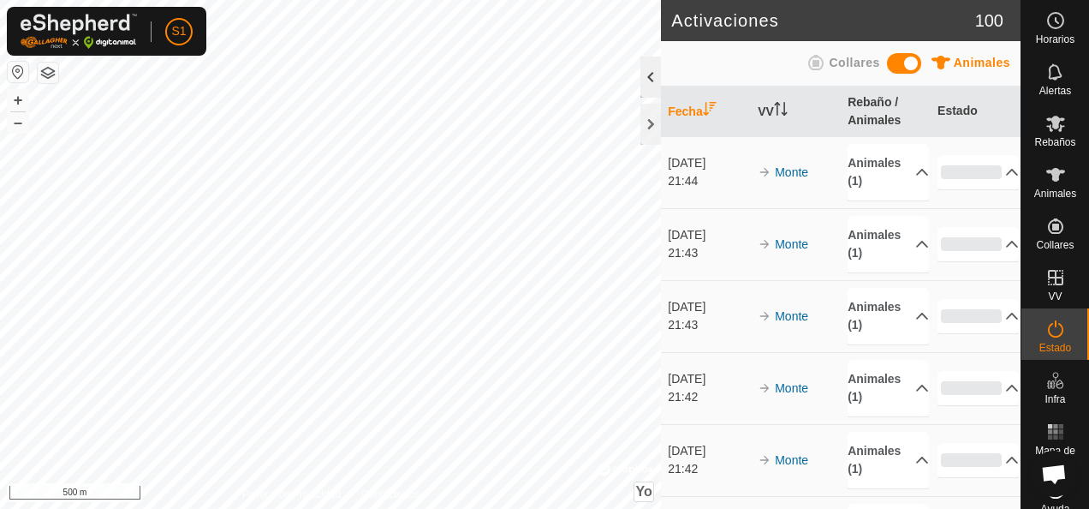
click at [656, 86] on div at bounding box center [651, 77] width 21 height 41
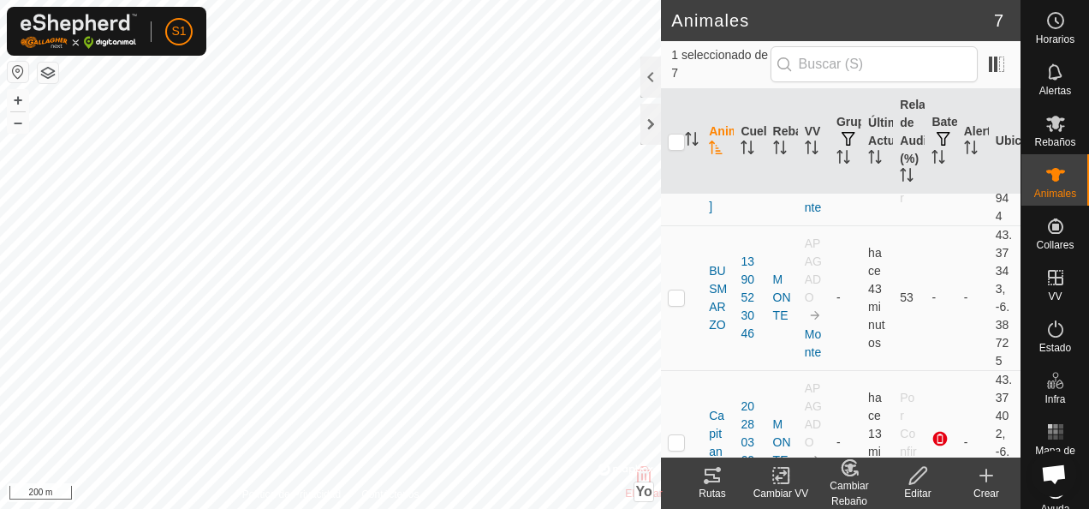
scroll to position [322, 0]
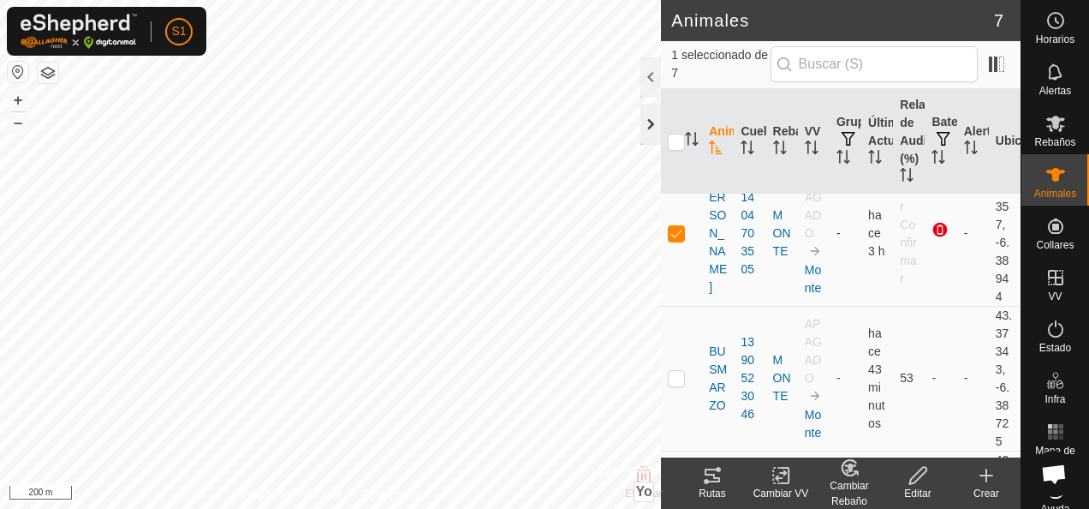
click at [645, 122] on div at bounding box center [651, 124] width 21 height 41
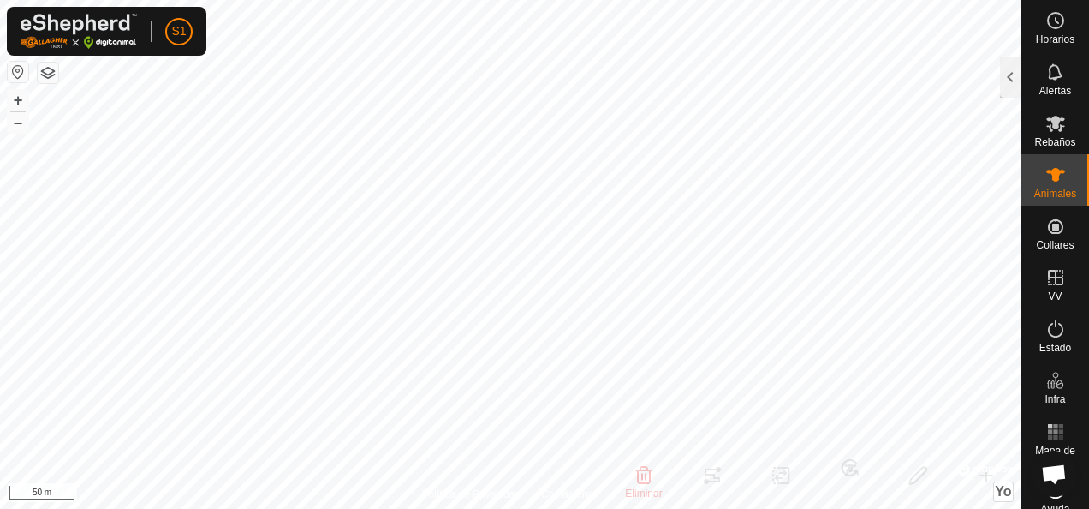
click at [531, 0] on html "S1 Horarios Alertas Rebaños Animales Collares VV Estado Infra Mapa de Calor Ayu…" at bounding box center [544, 254] width 1089 height 509
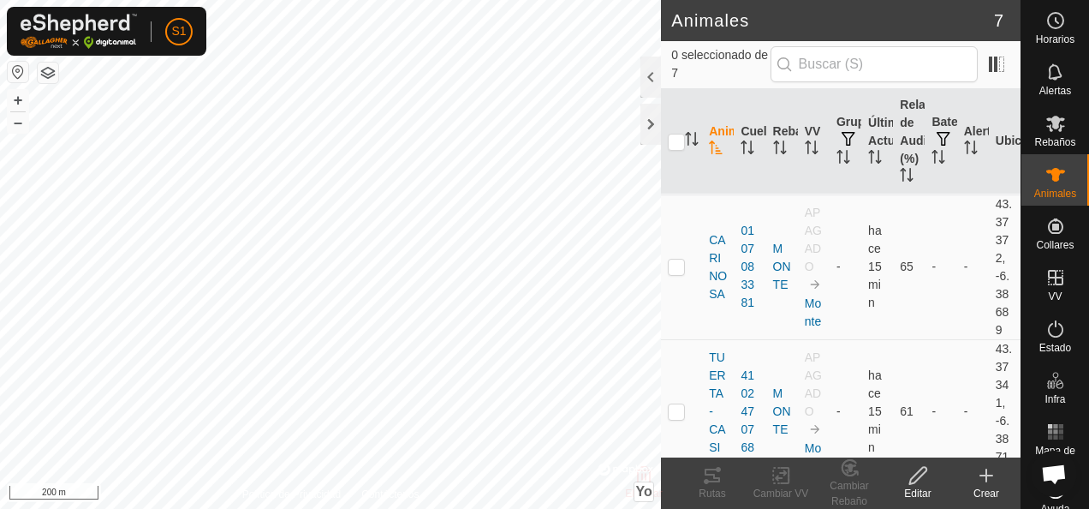
scroll to position [750, 0]
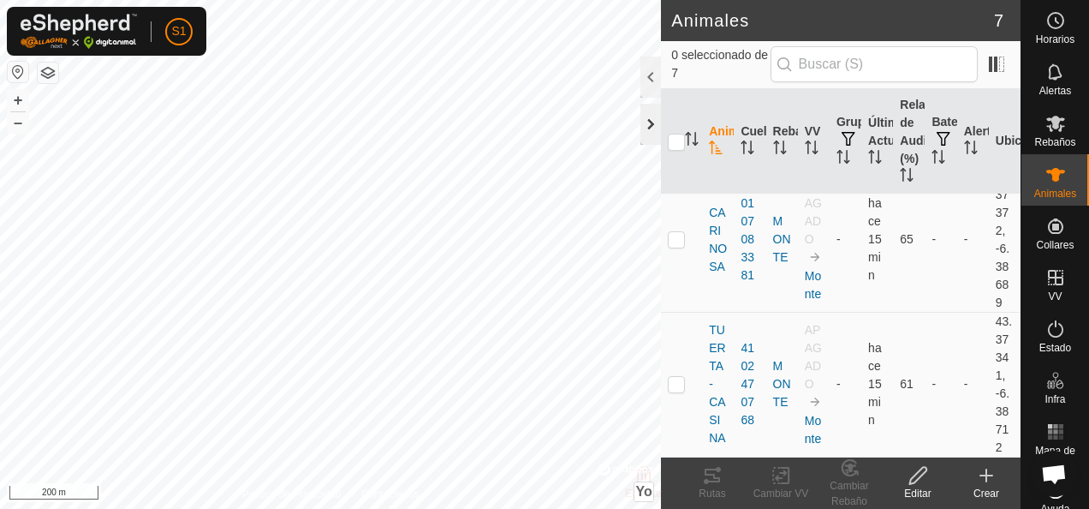
click at [653, 123] on div at bounding box center [651, 124] width 21 height 41
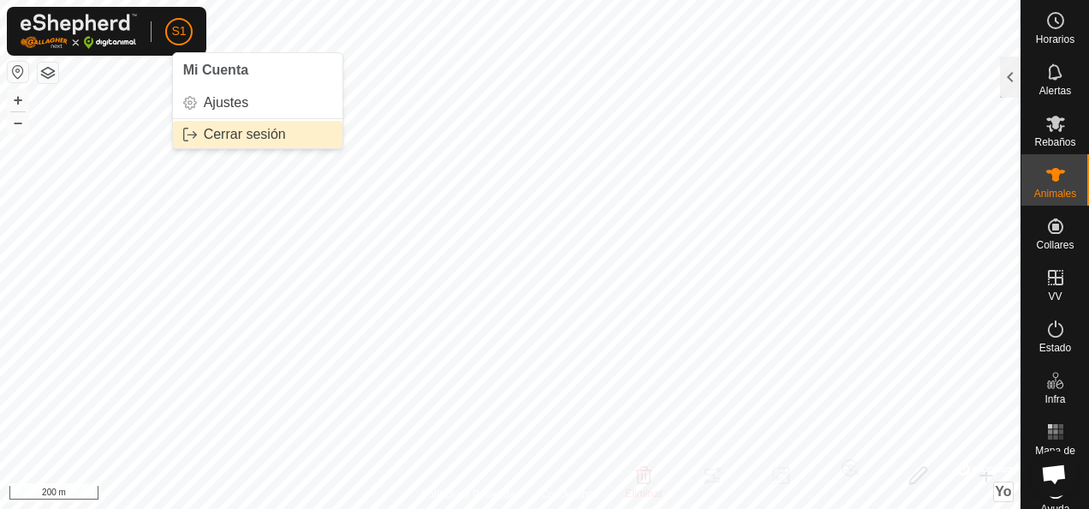
click at [214, 131] on link "Cerrar sesión" at bounding box center [258, 134] width 170 height 27
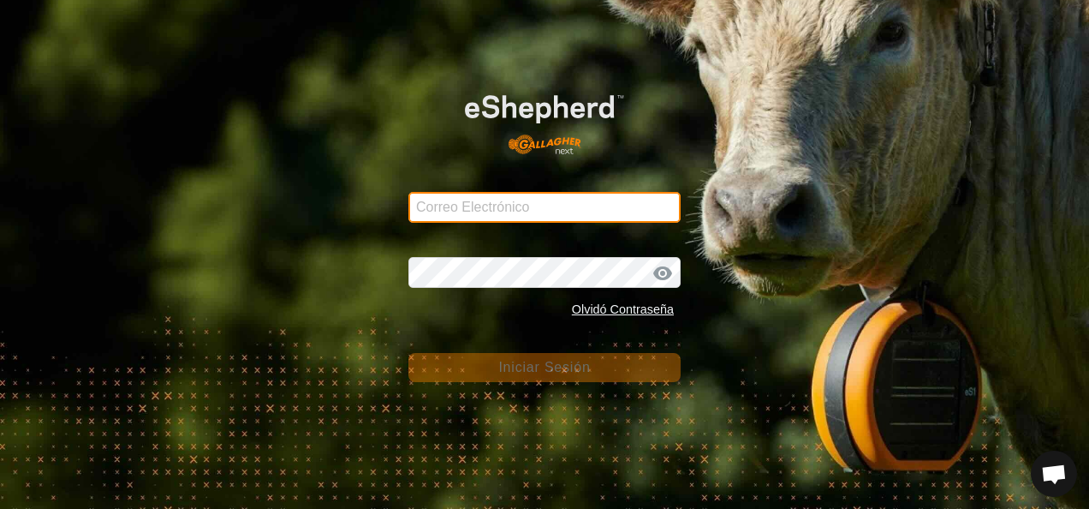
type input "sergio.parrparr@correoganadero.es"
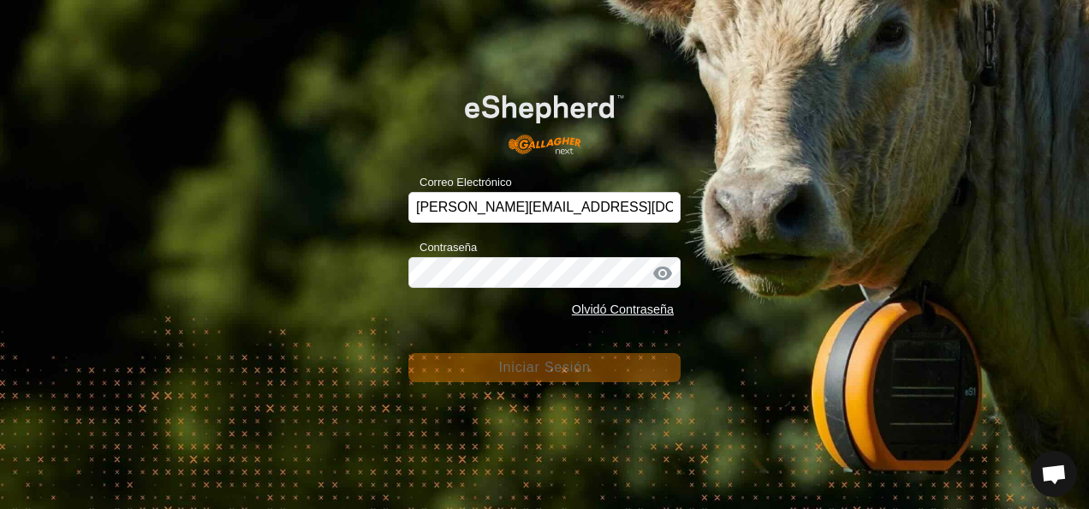
click at [204, 138] on div "Correo Electrónico sergio.parrparr@correoganadero.es Contraseña Olvidó Contrase…" at bounding box center [544, 254] width 1089 height 509
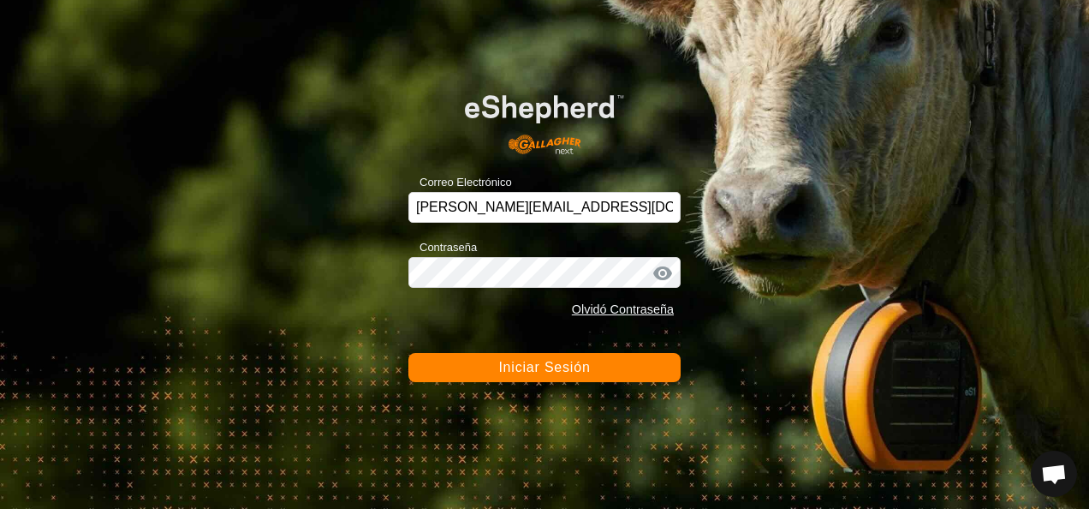
click at [672, 272] on div at bounding box center [663, 273] width 26 height 17
click at [670, 272] on div at bounding box center [663, 273] width 26 height 17
click at [605, 367] on button "Iniciar Sesión" at bounding box center [545, 367] width 272 height 29
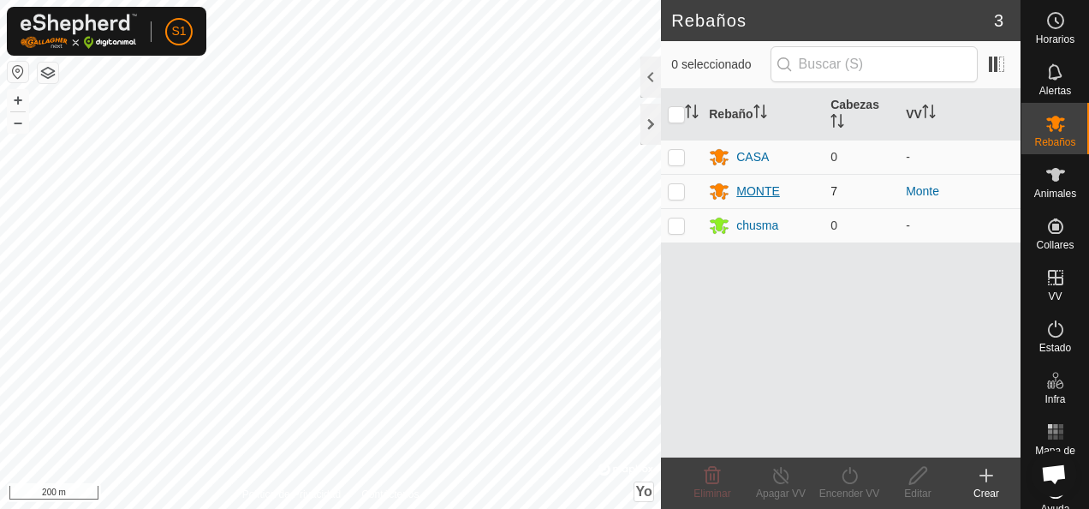
click at [768, 192] on div "MONTE" at bounding box center [759, 191] width 44 height 18
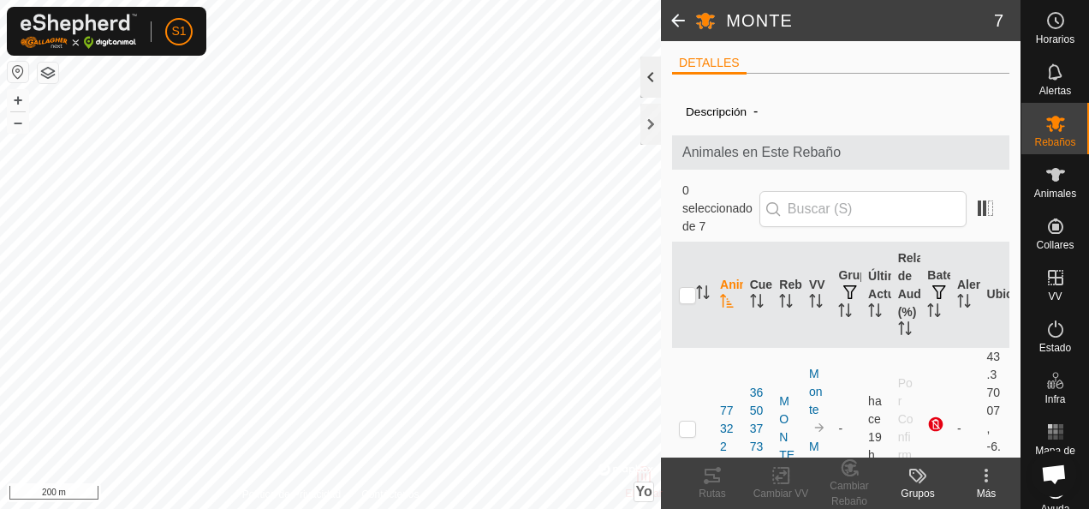
click at [653, 87] on div at bounding box center [651, 77] width 21 height 41
